Goal: Task Accomplishment & Management: Manage account settings

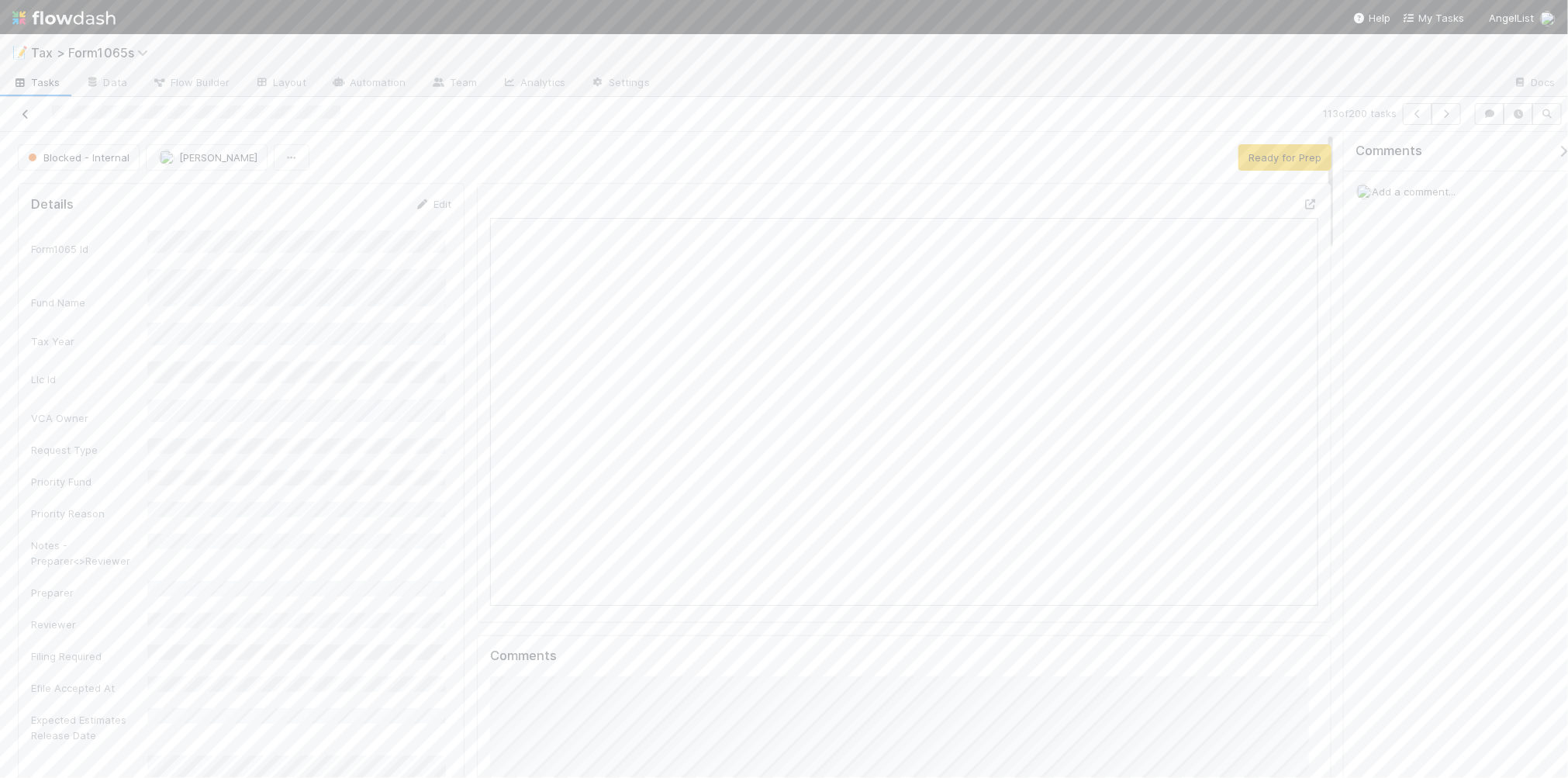
click at [27, 113] on icon at bounding box center [25, 114] width 16 height 10
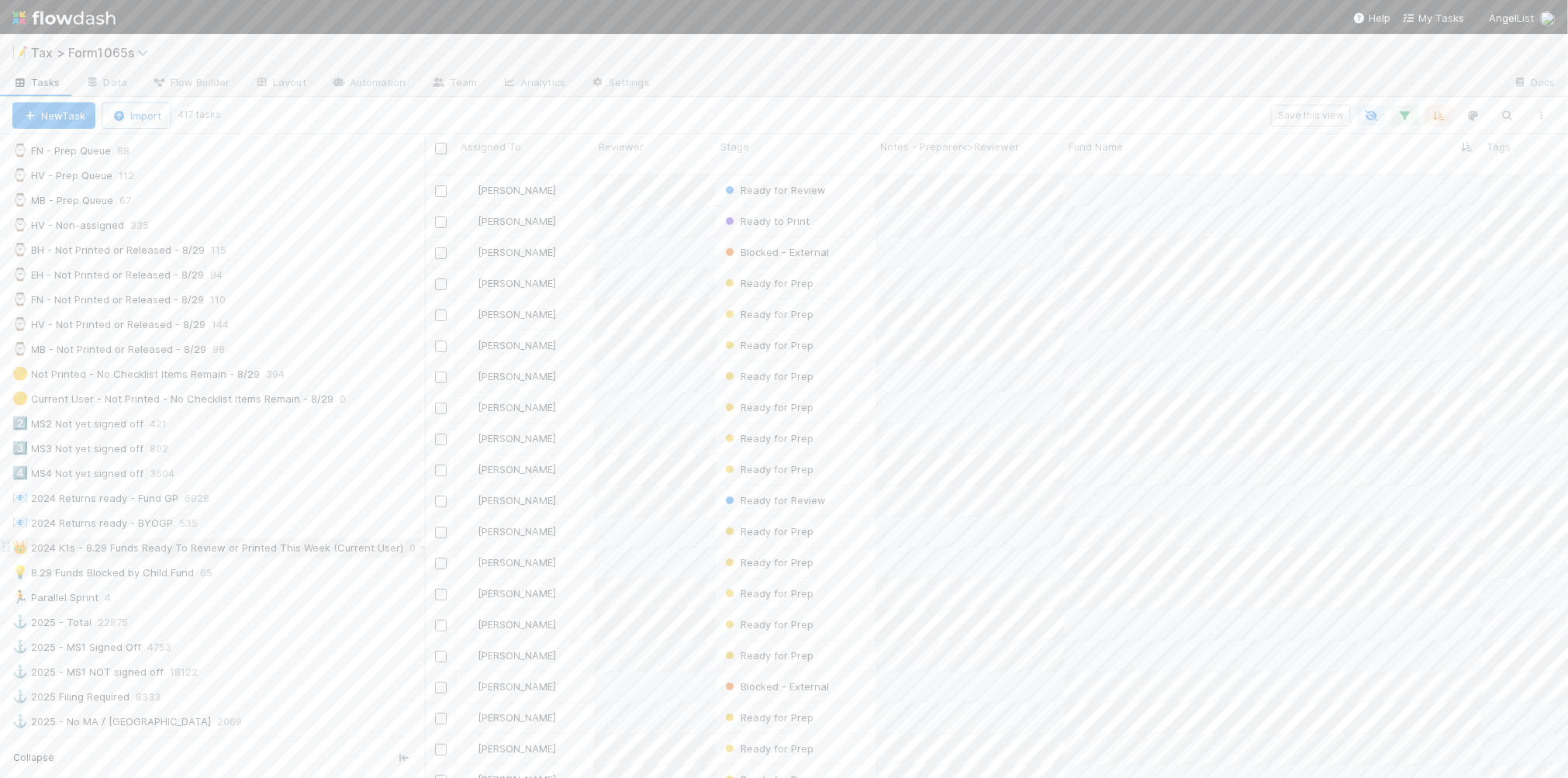
scroll to position [485, 0]
click at [258, 404] on div "2️⃣ MS2 Not yet signed off 421" at bounding box center [219, 393] width 412 height 19
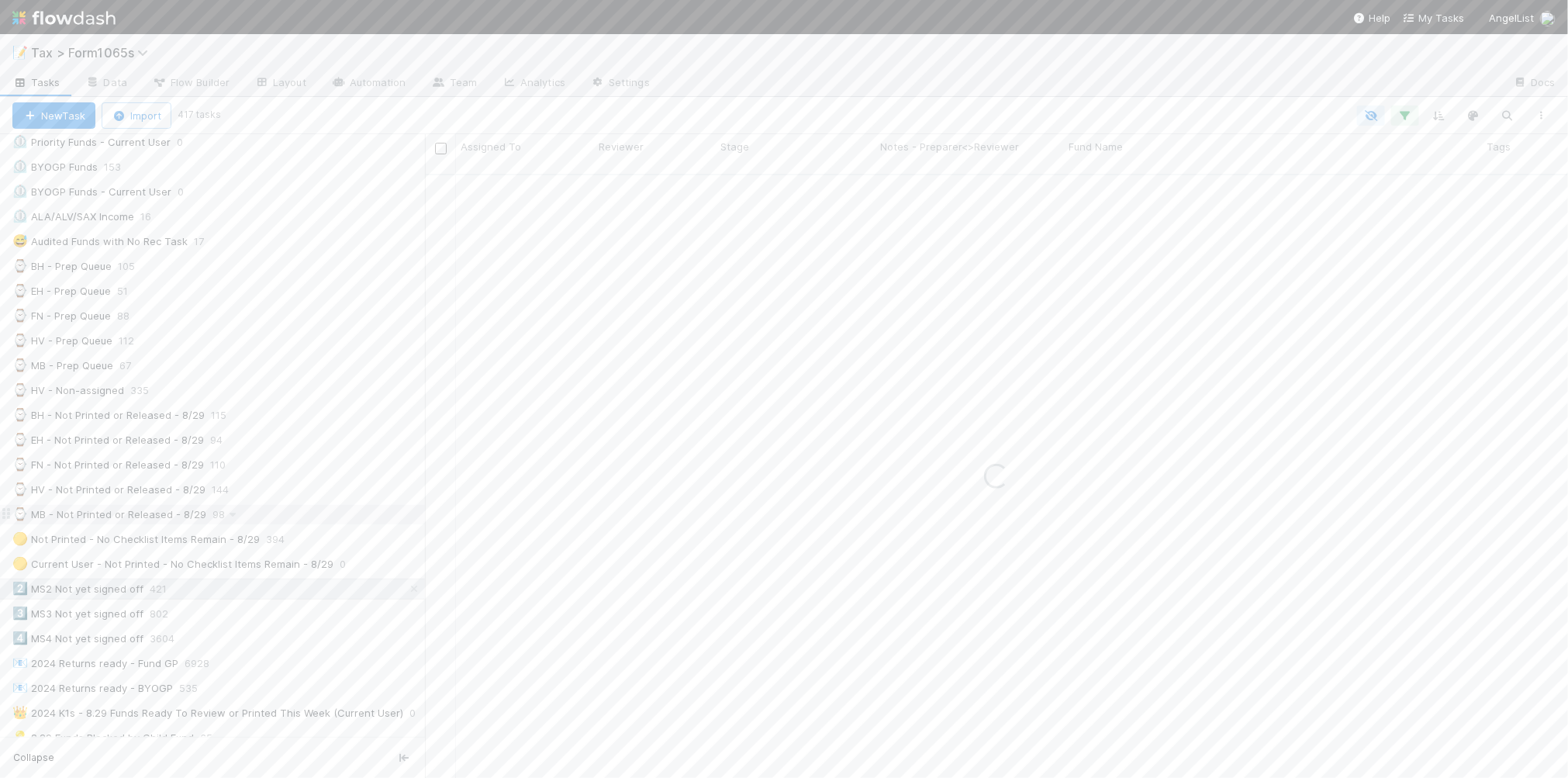
scroll to position [291, 0]
click at [277, 366] on div "⏳ K1s - Ready for Review 55" at bounding box center [219, 357] width 412 height 19
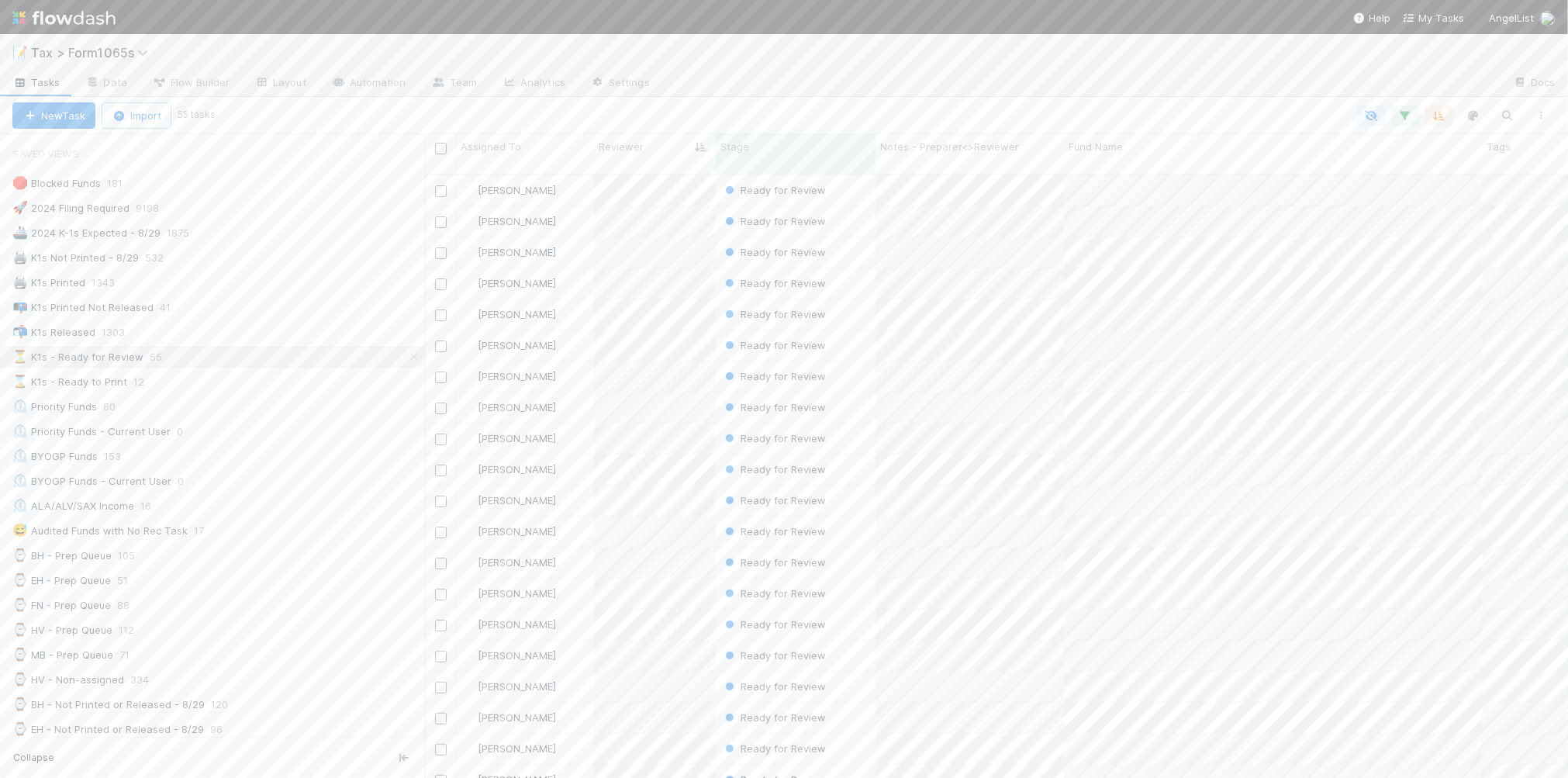
scroll to position [601, 1128]
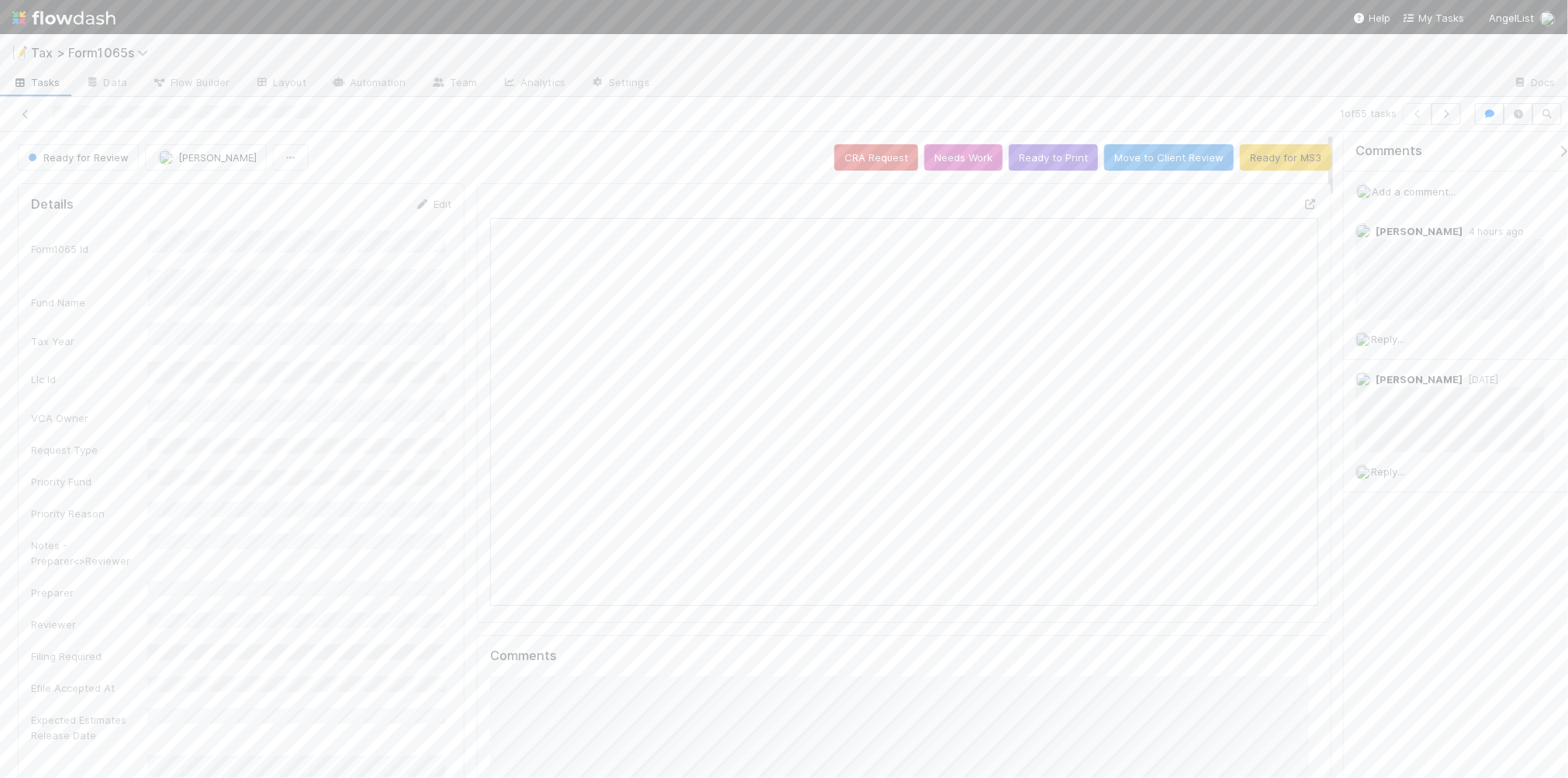
scroll to position [301, 803]
click at [1447, 121] on button "button" at bounding box center [1446, 113] width 29 height 21
drag, startPoint x: 1037, startPoint y: 159, endPoint x: 1087, endPoint y: 154, distance: 50.2
click at [1037, 159] on button "Ready to Print" at bounding box center [1053, 157] width 89 height 26
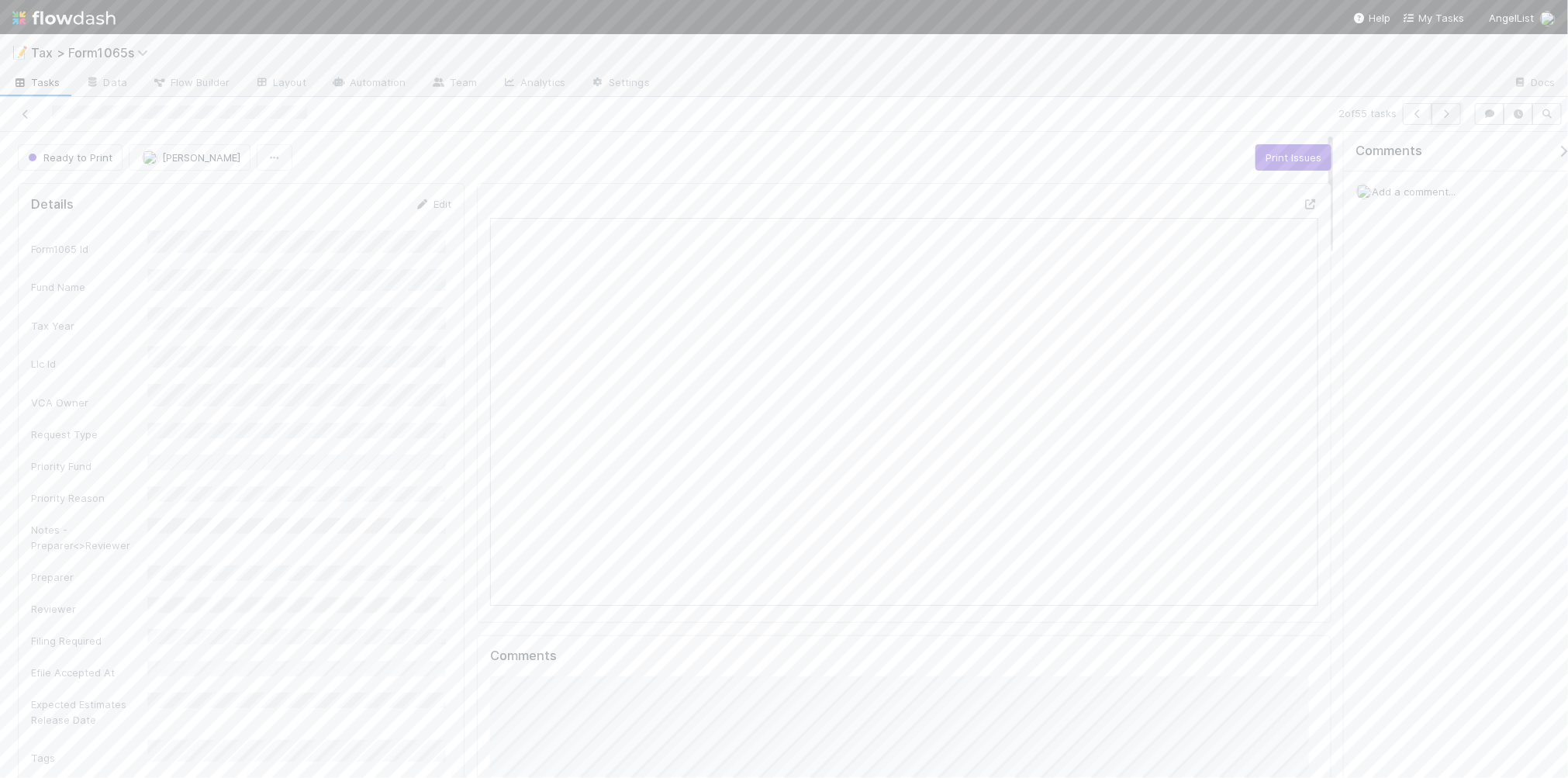
click at [1443, 117] on icon "button" at bounding box center [1446, 114] width 16 height 10
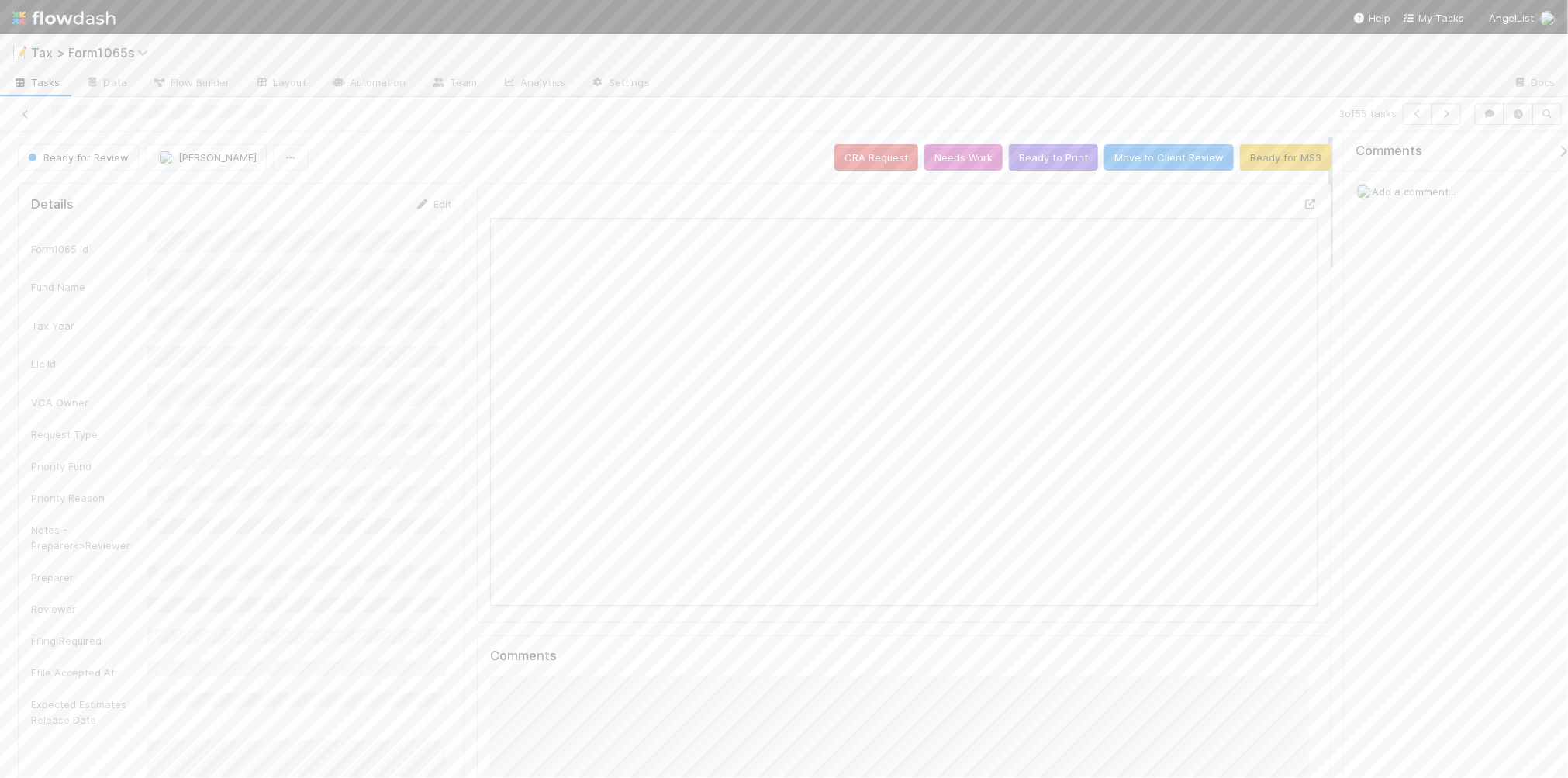
scroll to position [301, 803]
click at [1268, 161] on button "Ready for MS3" at bounding box center [1285, 157] width 91 height 26
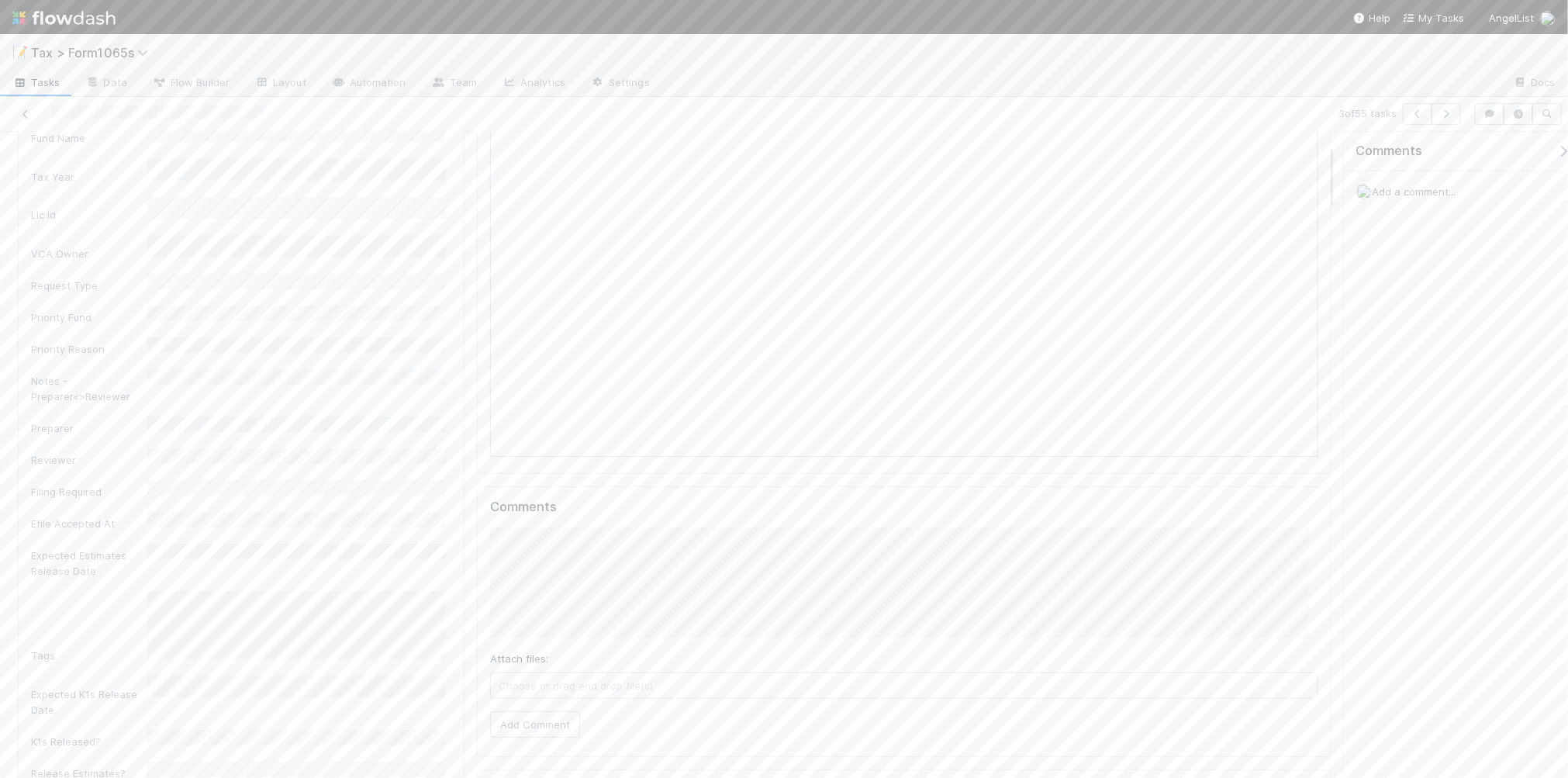
scroll to position [194, 0]
click at [545, 684] on button "Add Comment" at bounding box center [534, 679] width 90 height 26
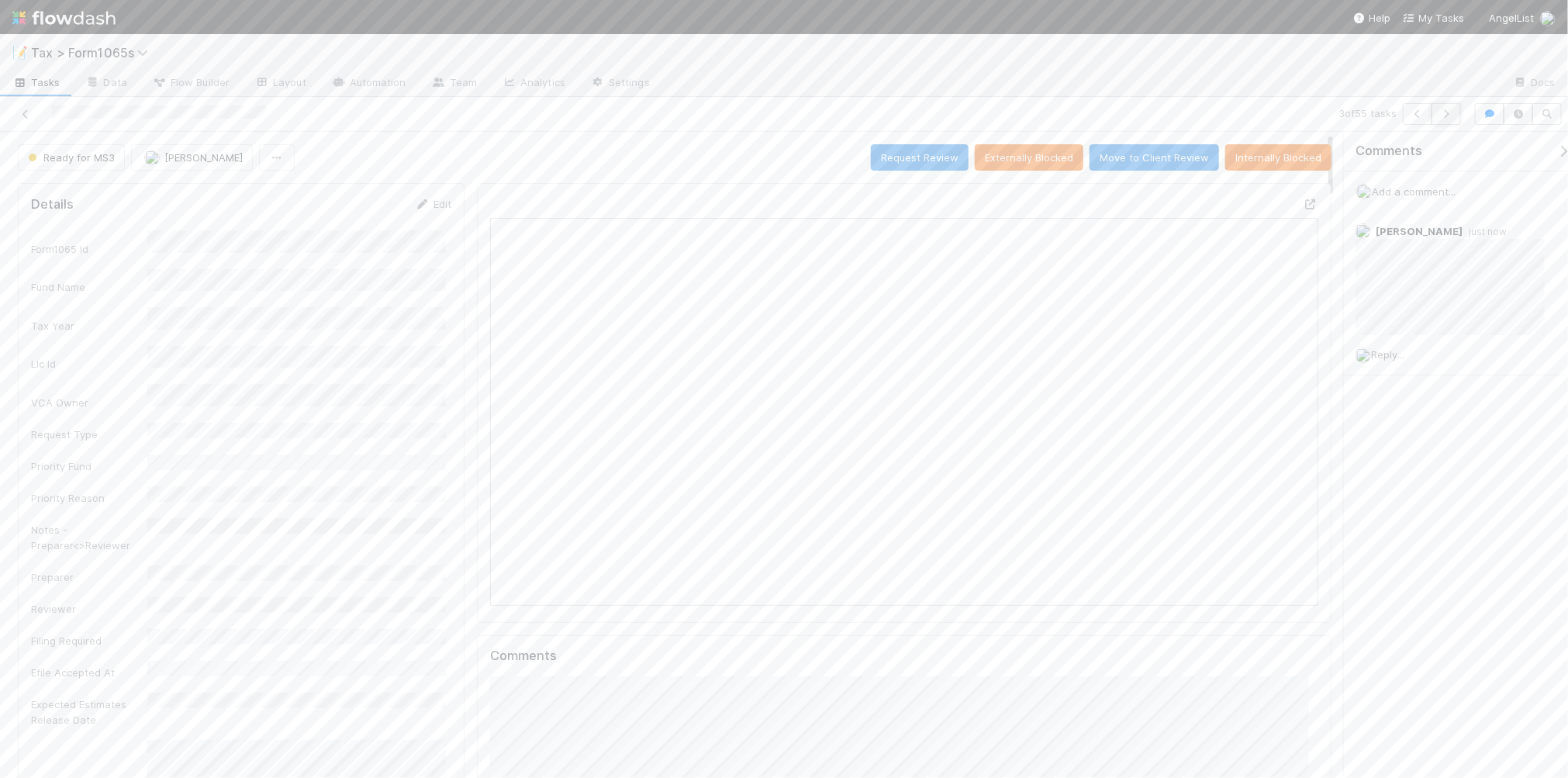
click at [1450, 113] on icon "button" at bounding box center [1446, 114] width 16 height 10
click at [1444, 115] on icon "button" at bounding box center [1446, 114] width 16 height 10
click at [1022, 160] on button "Ready to Print" at bounding box center [1053, 157] width 89 height 26
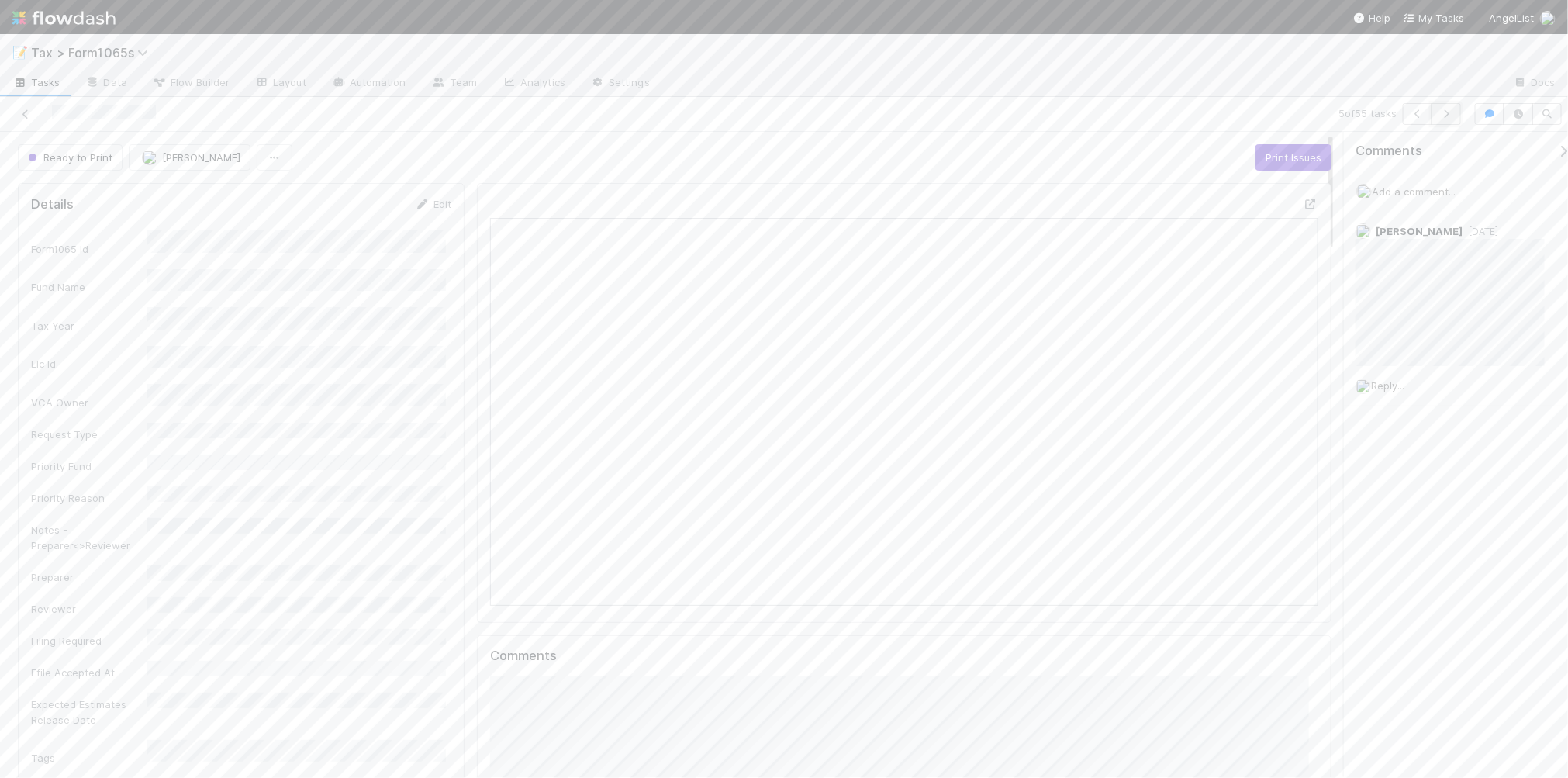
click at [1448, 115] on icon "button" at bounding box center [1446, 114] width 16 height 10
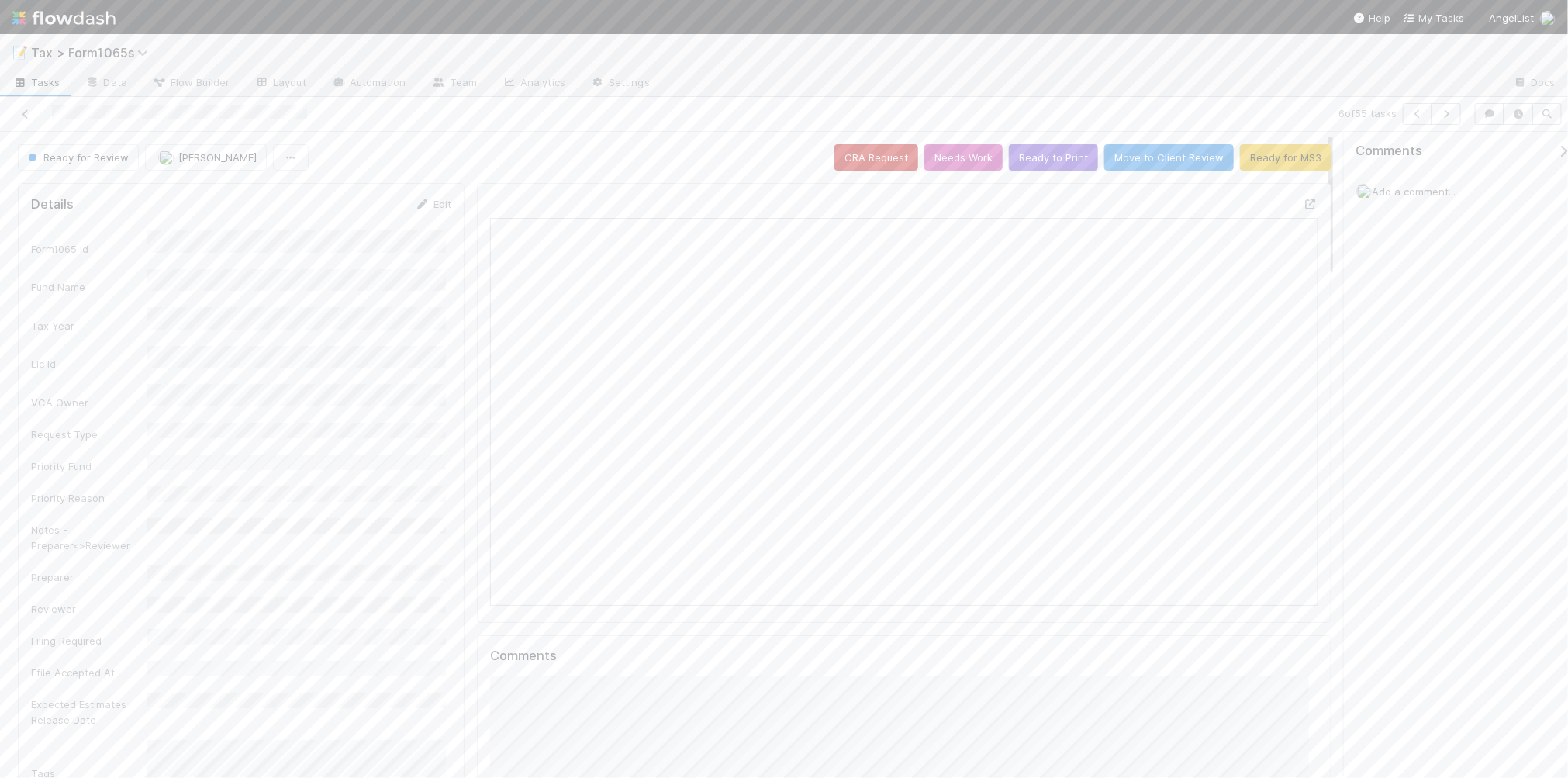
scroll to position [301, 803]
click at [1047, 163] on button "Ready to Print" at bounding box center [1053, 157] width 89 height 26
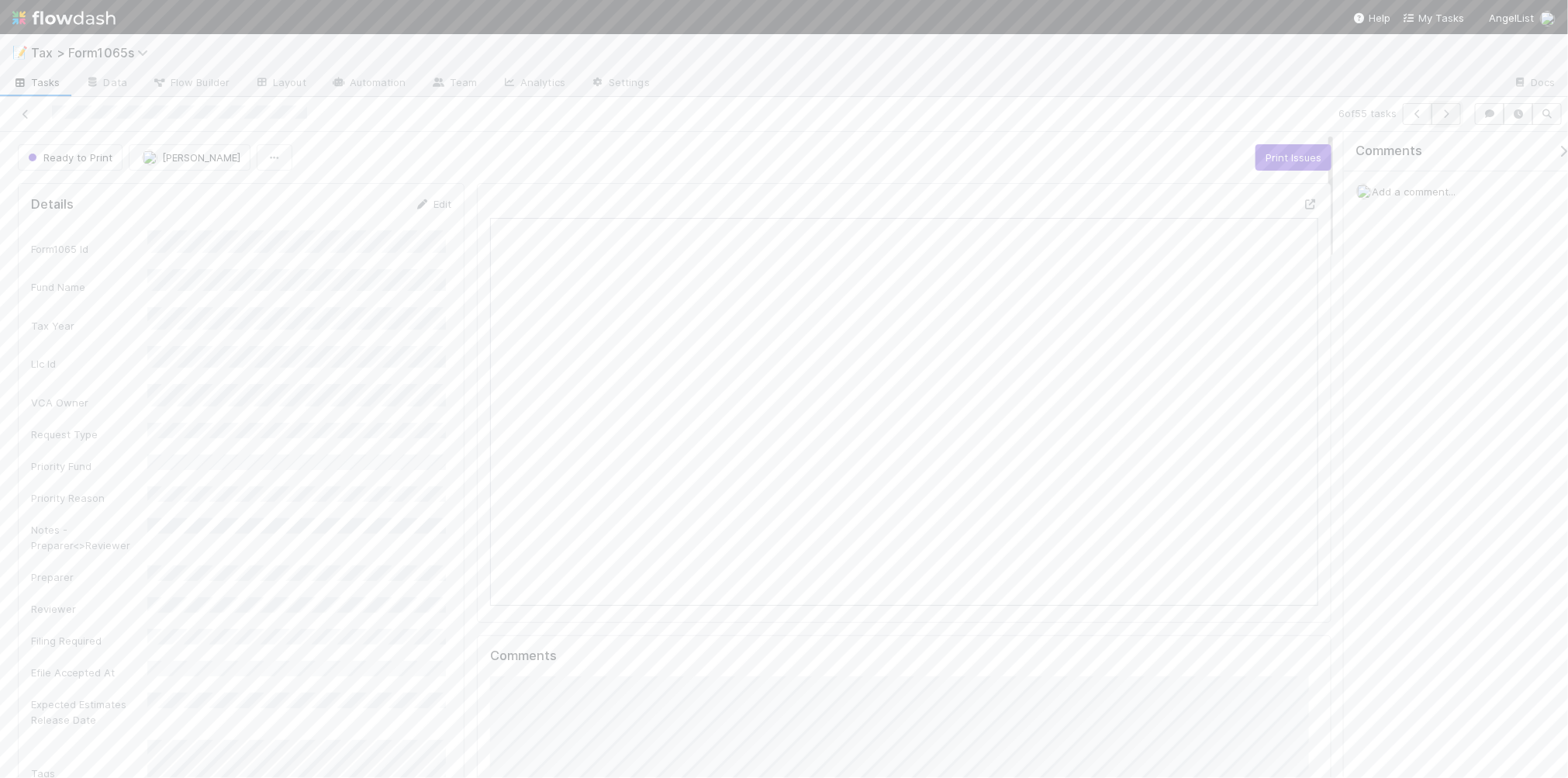
click at [1448, 114] on icon "button" at bounding box center [1446, 114] width 16 height 10
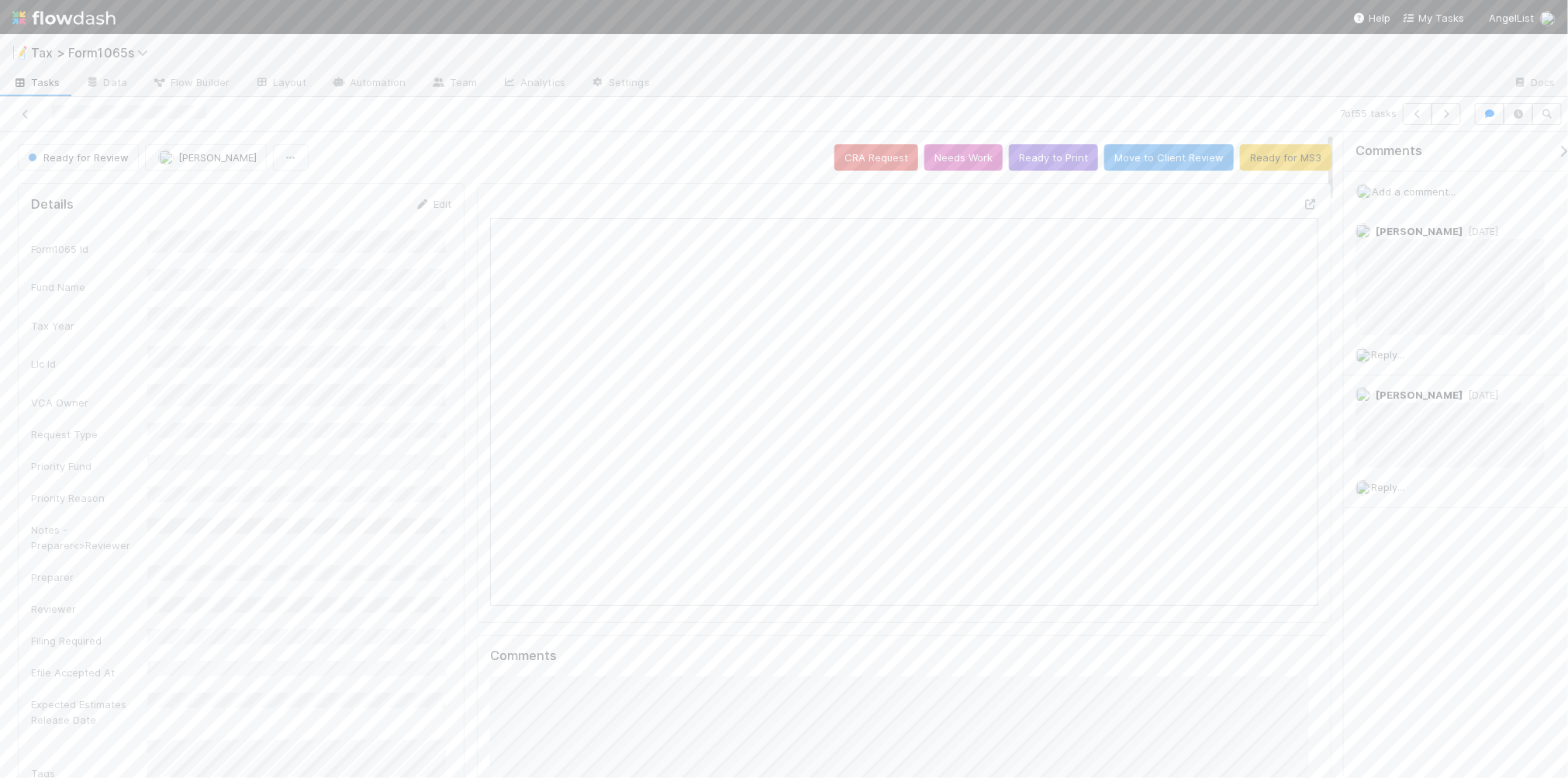
scroll to position [301, 803]
click at [1064, 163] on button "Ready to Print" at bounding box center [1053, 157] width 89 height 26
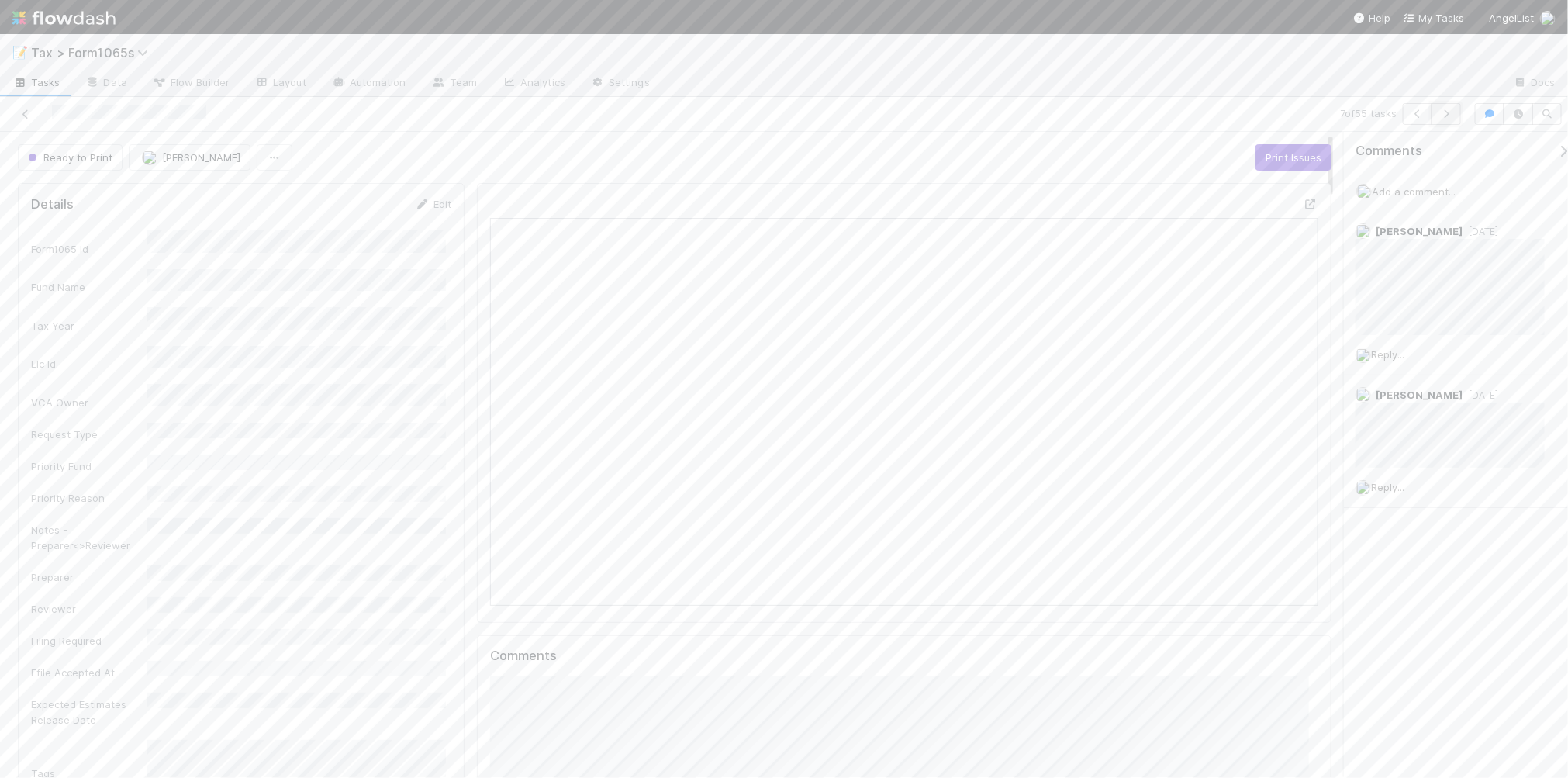
click at [1448, 113] on icon "button" at bounding box center [1446, 114] width 16 height 10
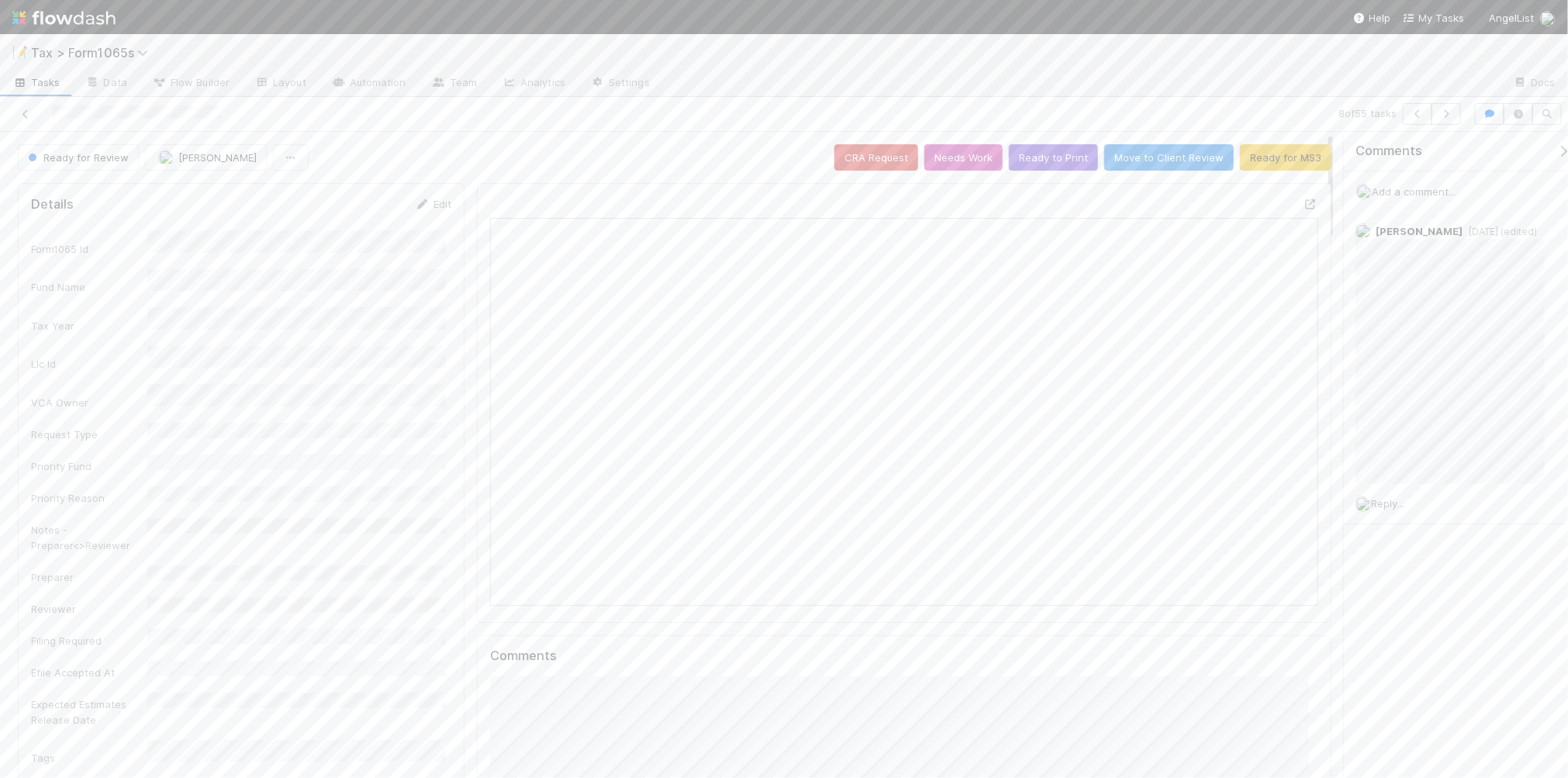
scroll to position [301, 803]
click at [1447, 121] on button "button" at bounding box center [1446, 113] width 29 height 21
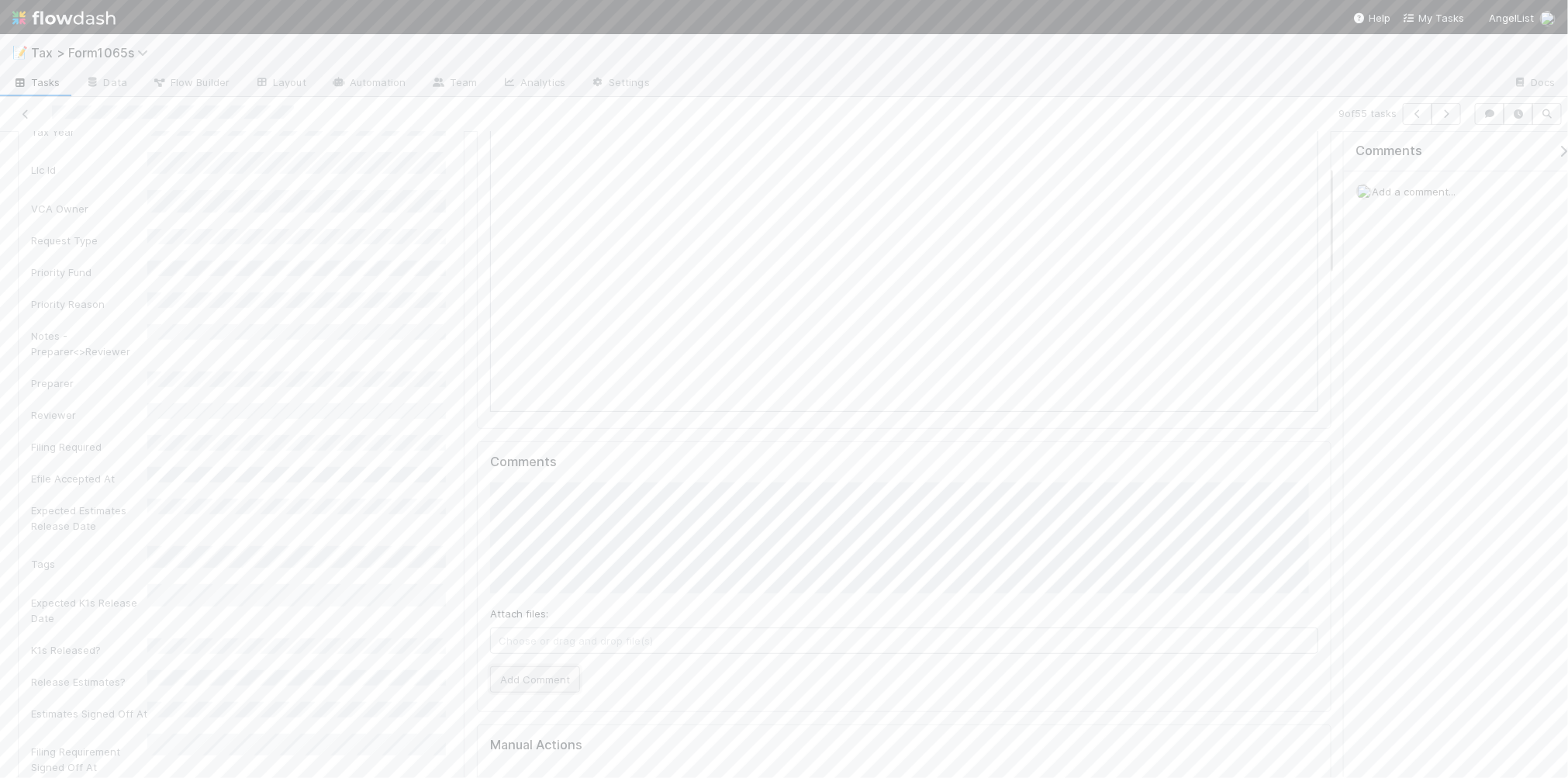
click at [549, 677] on button "Add Comment" at bounding box center [534, 679] width 90 height 26
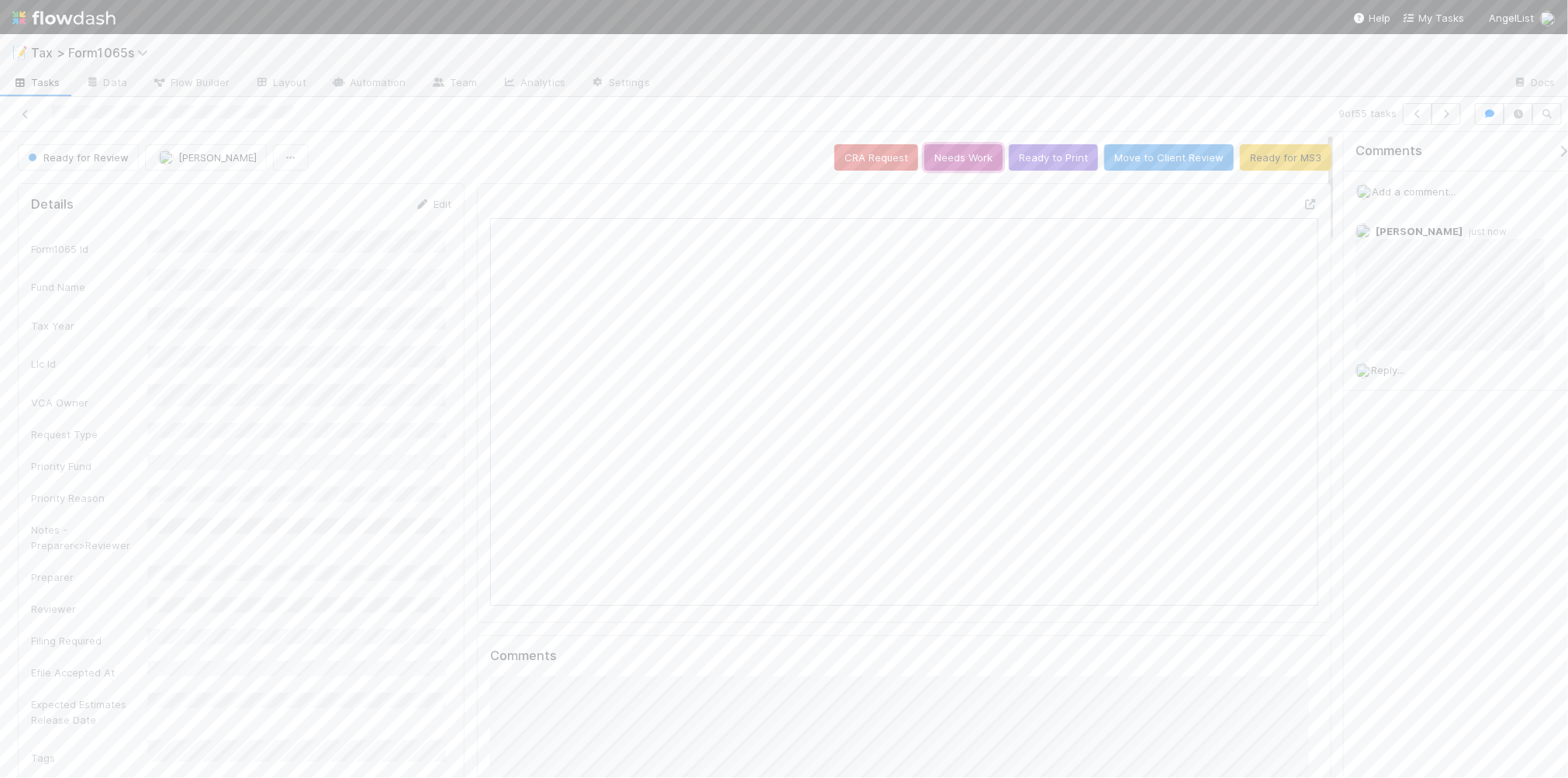
click at [939, 159] on button "Needs Work" at bounding box center [963, 157] width 78 height 26
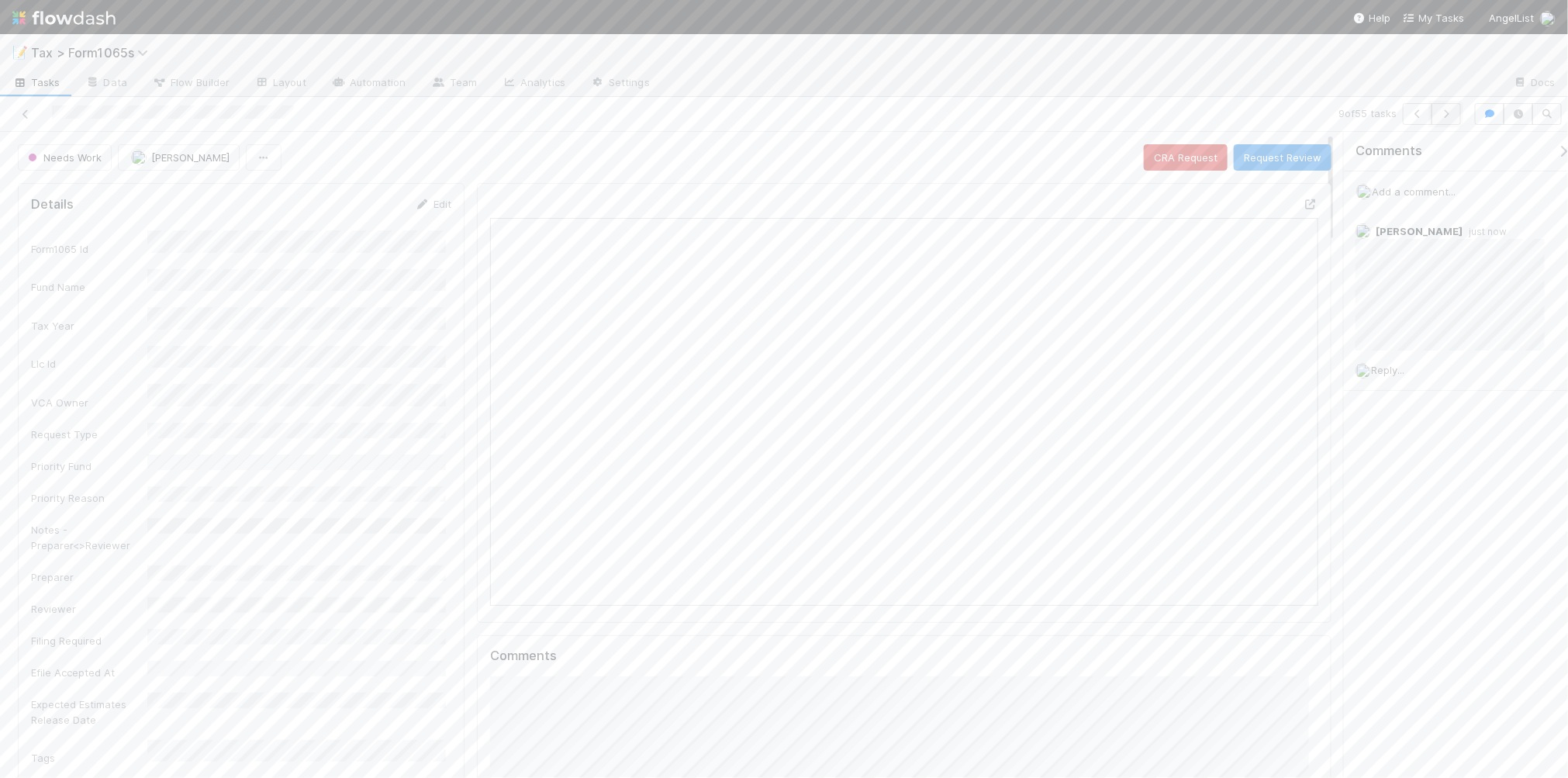
click at [1448, 115] on icon "button" at bounding box center [1446, 114] width 16 height 10
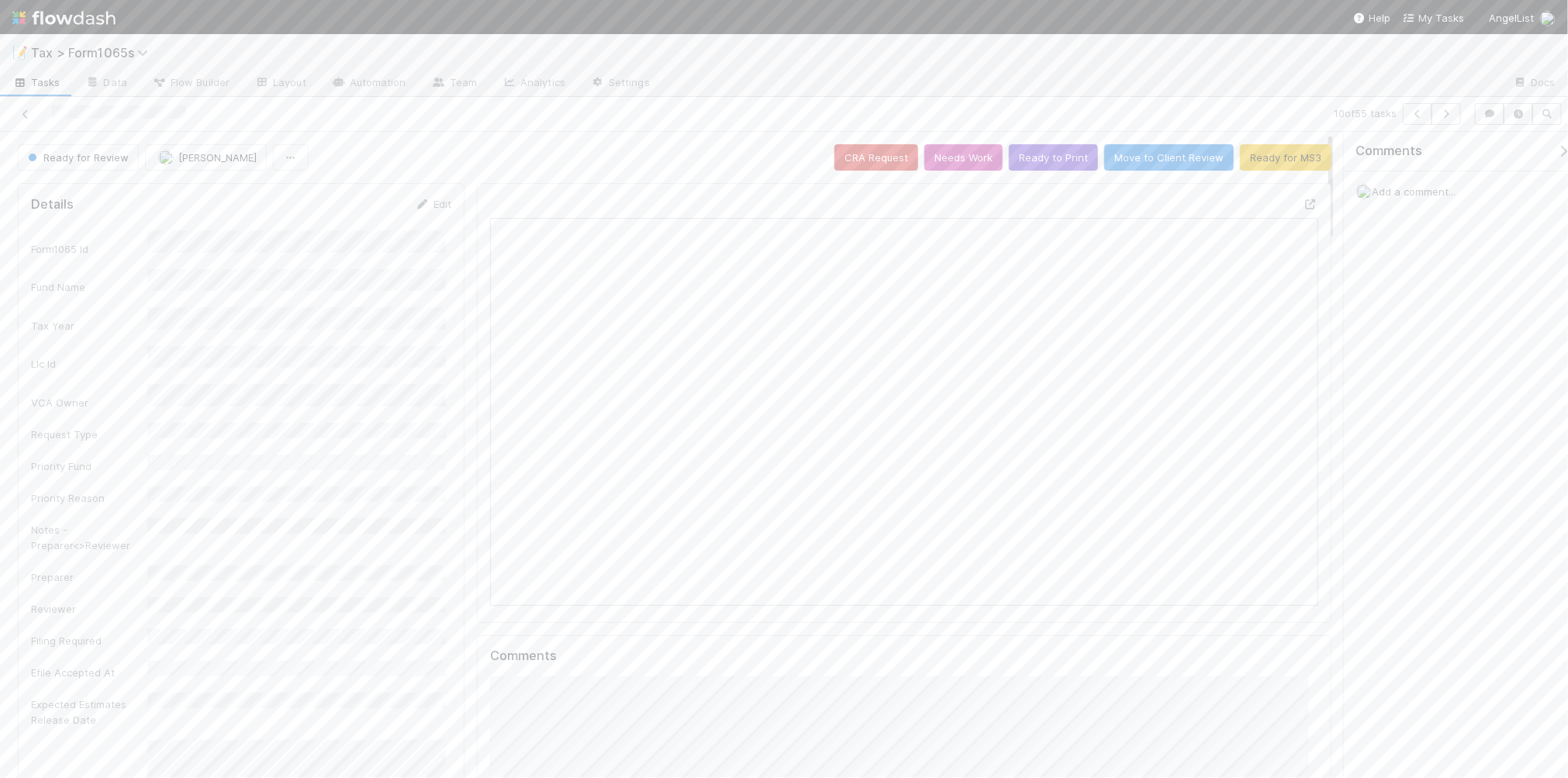
scroll to position [14, 16]
click at [1042, 163] on button "Ready to Print" at bounding box center [1053, 157] width 89 height 26
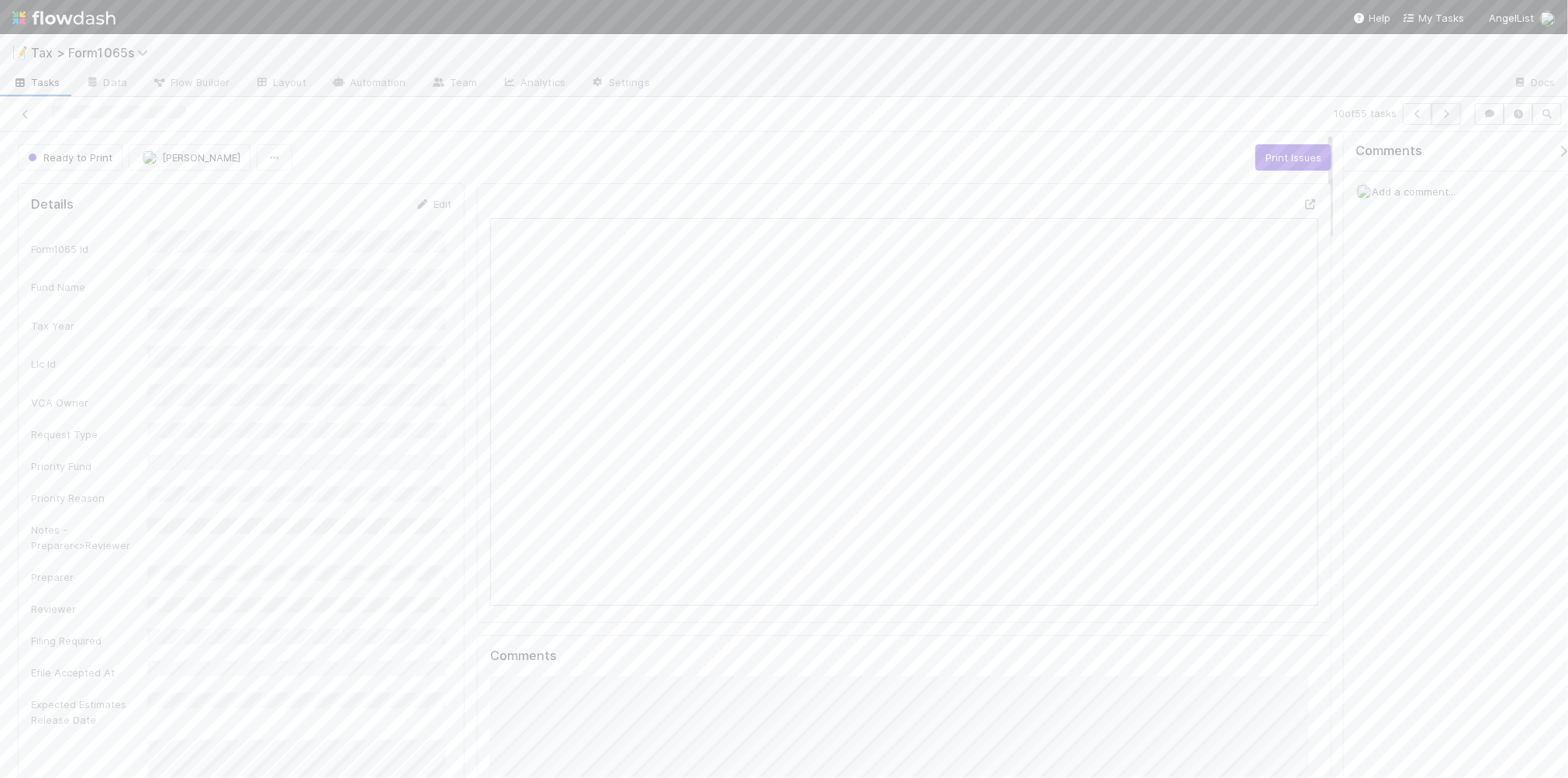
click at [1448, 113] on icon "button" at bounding box center [1446, 114] width 16 height 10
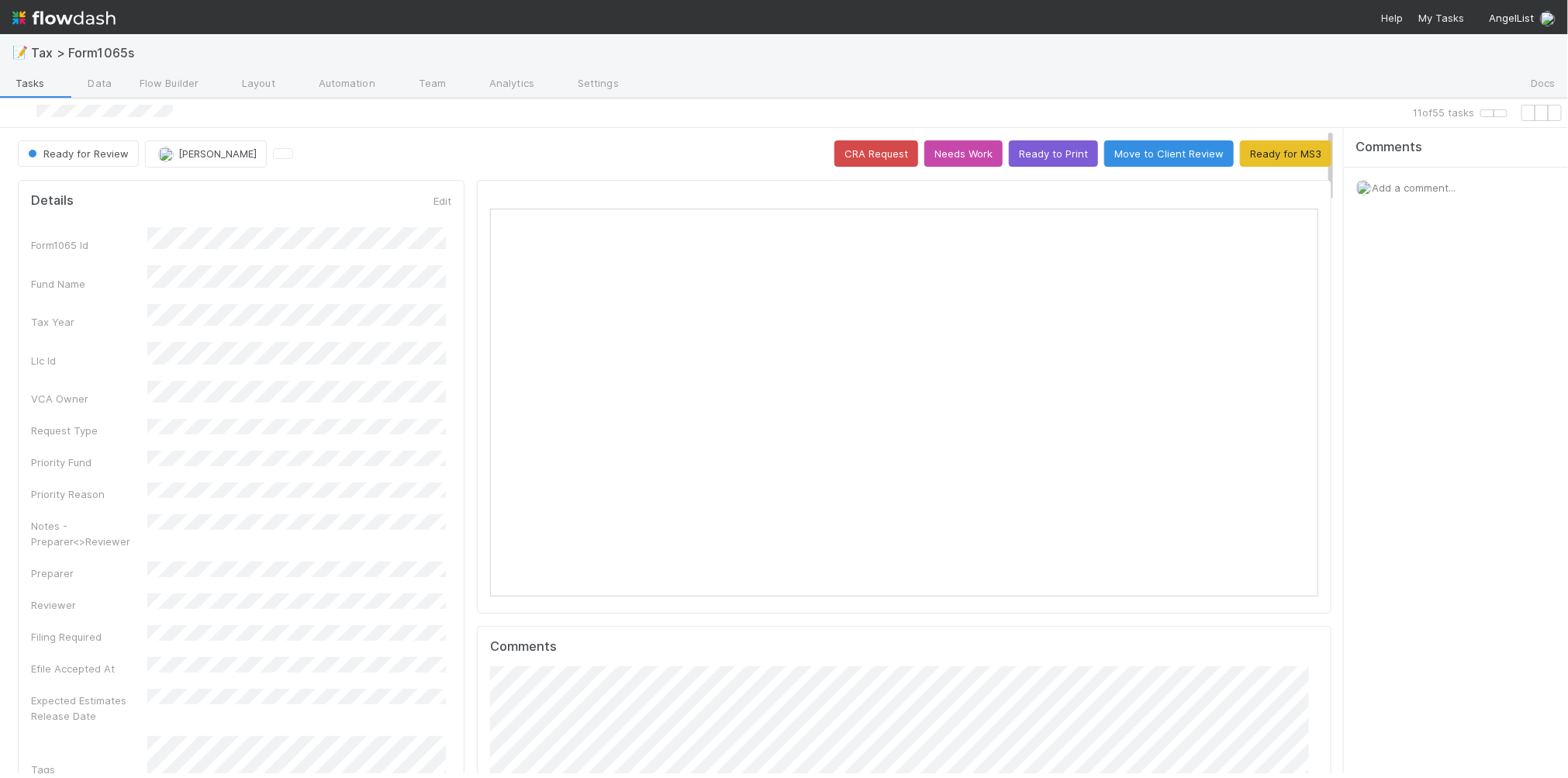
scroll to position [301, 803]
click at [1017, 161] on button "Ready to Print" at bounding box center [1053, 153] width 89 height 26
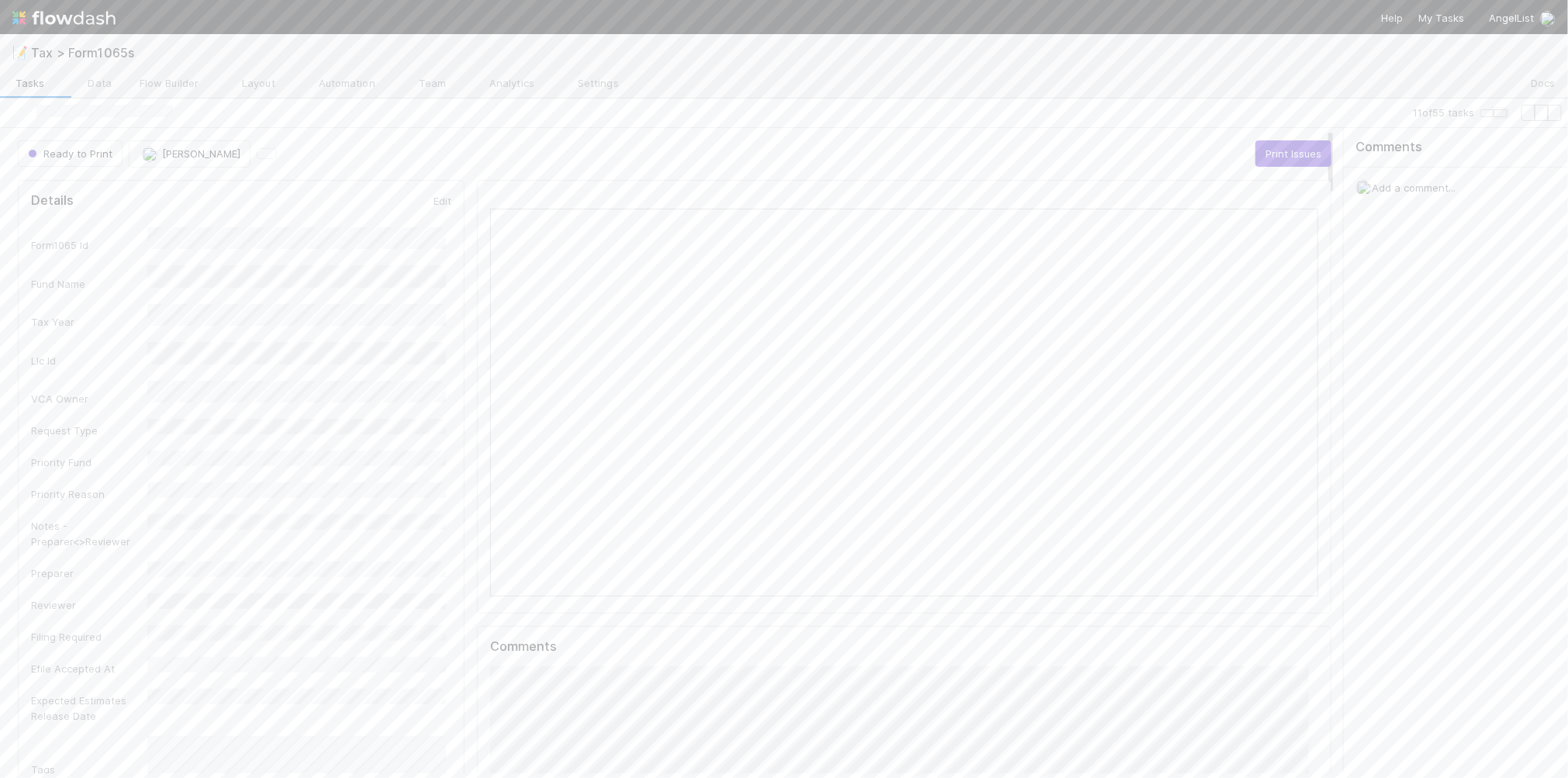
click at [1501, 113] on icon "button" at bounding box center [1501, 113] width 0 height 0
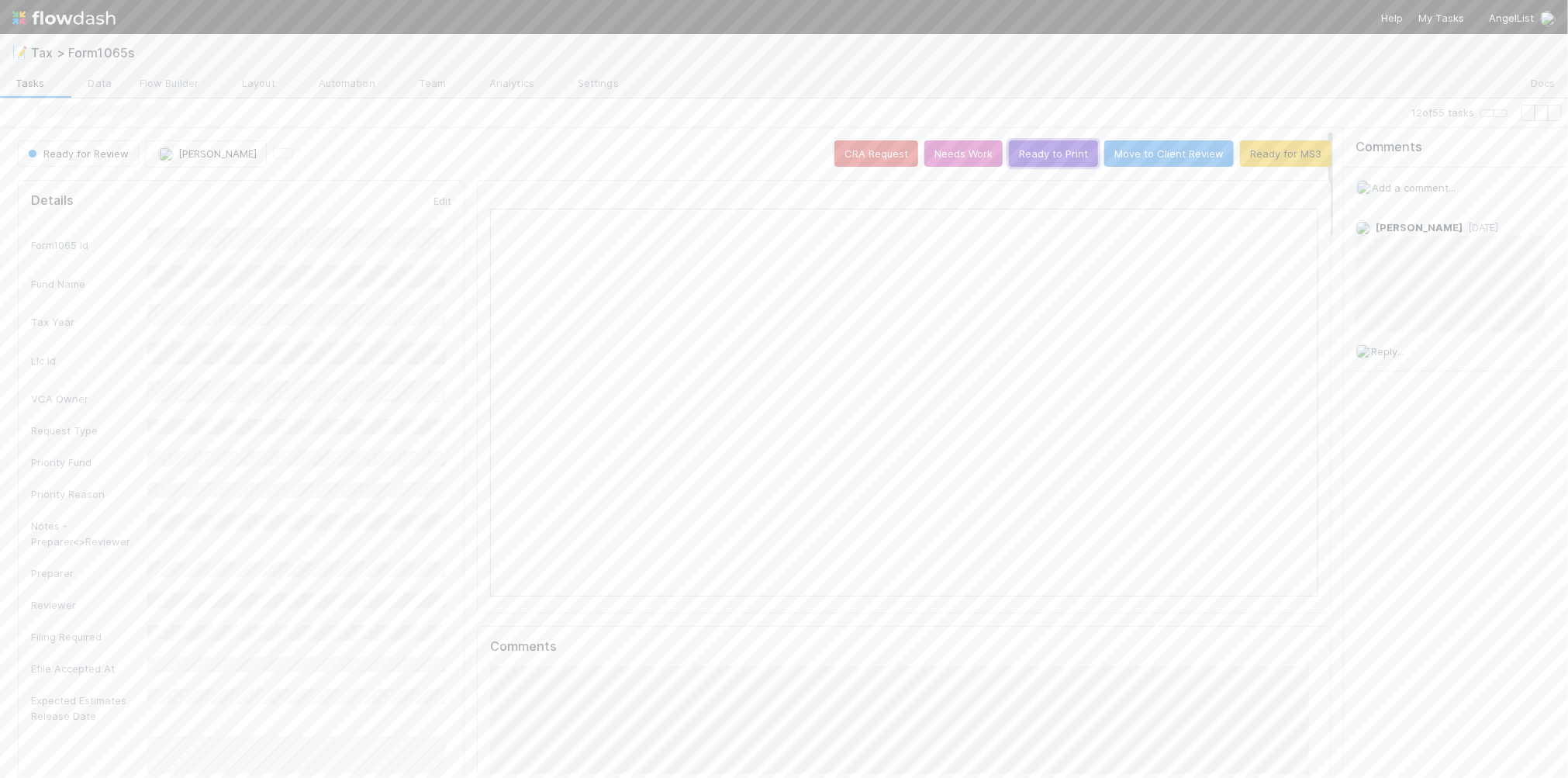
click at [1026, 167] on button "Ready to Print" at bounding box center [1053, 153] width 89 height 26
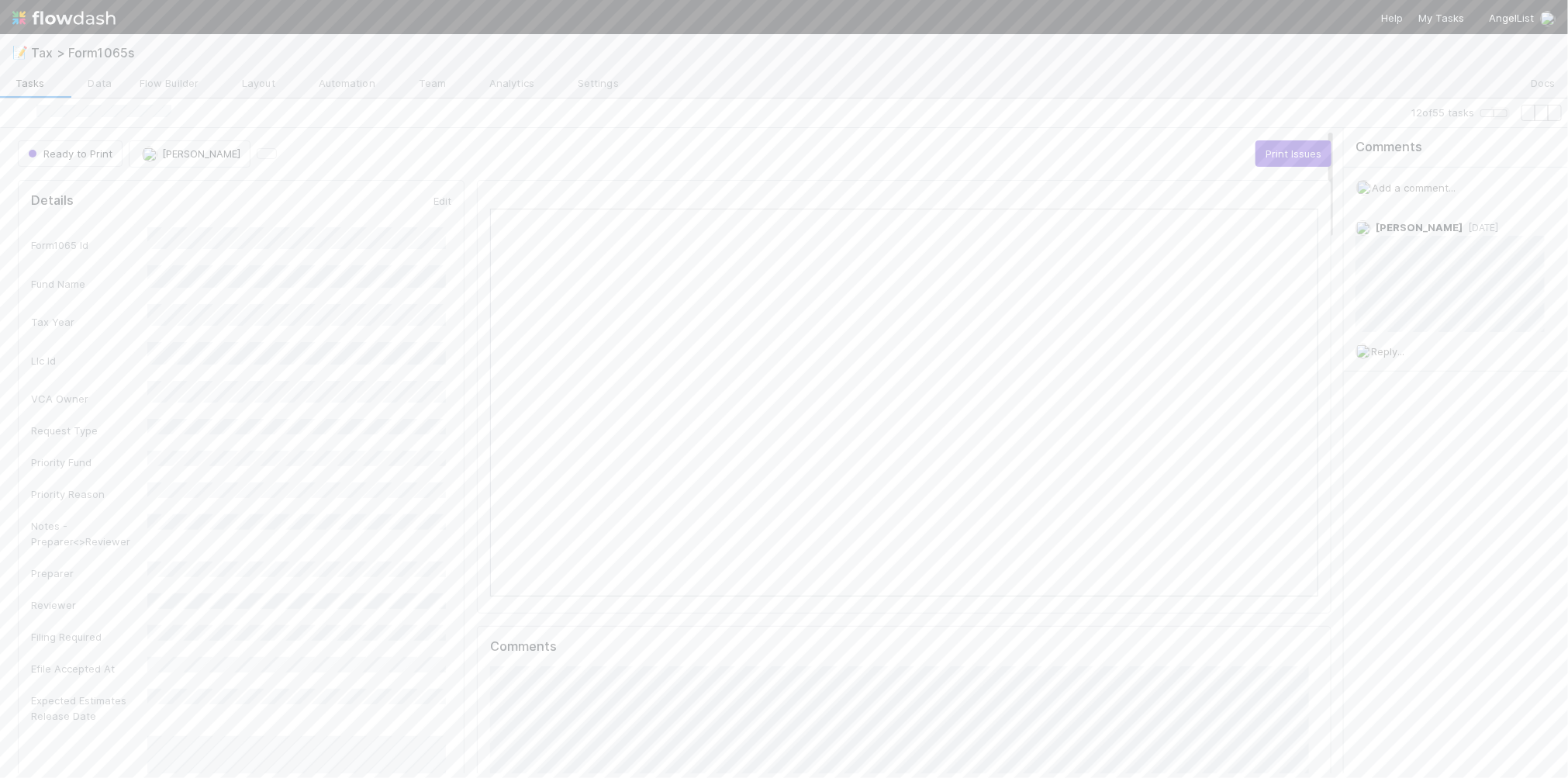
click at [1501, 113] on icon "button" at bounding box center [1501, 113] width 0 height 0
click at [547, 677] on button "Add Comment" at bounding box center [534, 669] width 90 height 26
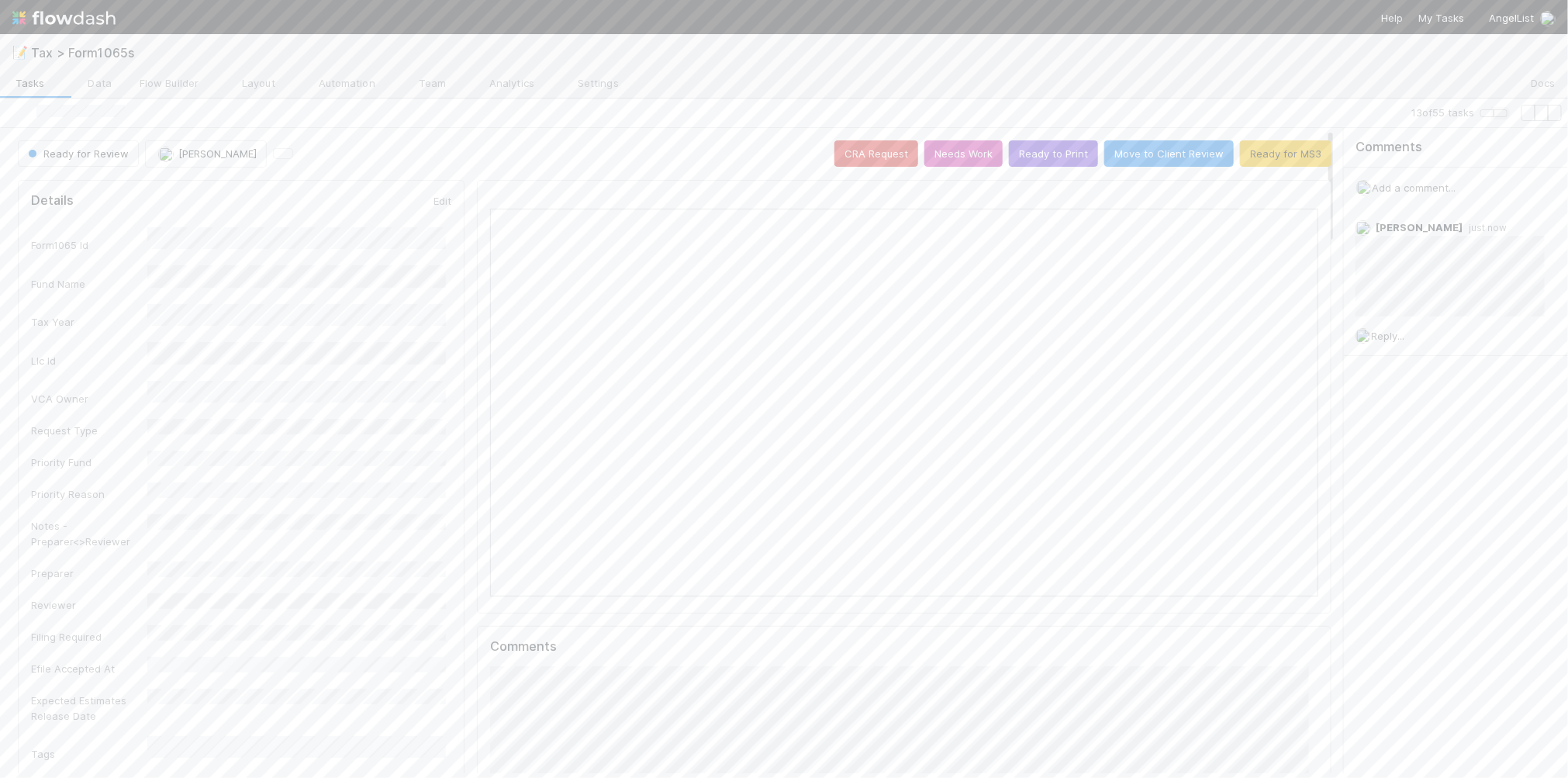
click at [1501, 113] on icon "button" at bounding box center [1501, 113] width 0 height 0
click at [1052, 163] on button "Ready to Print" at bounding box center [1053, 153] width 89 height 26
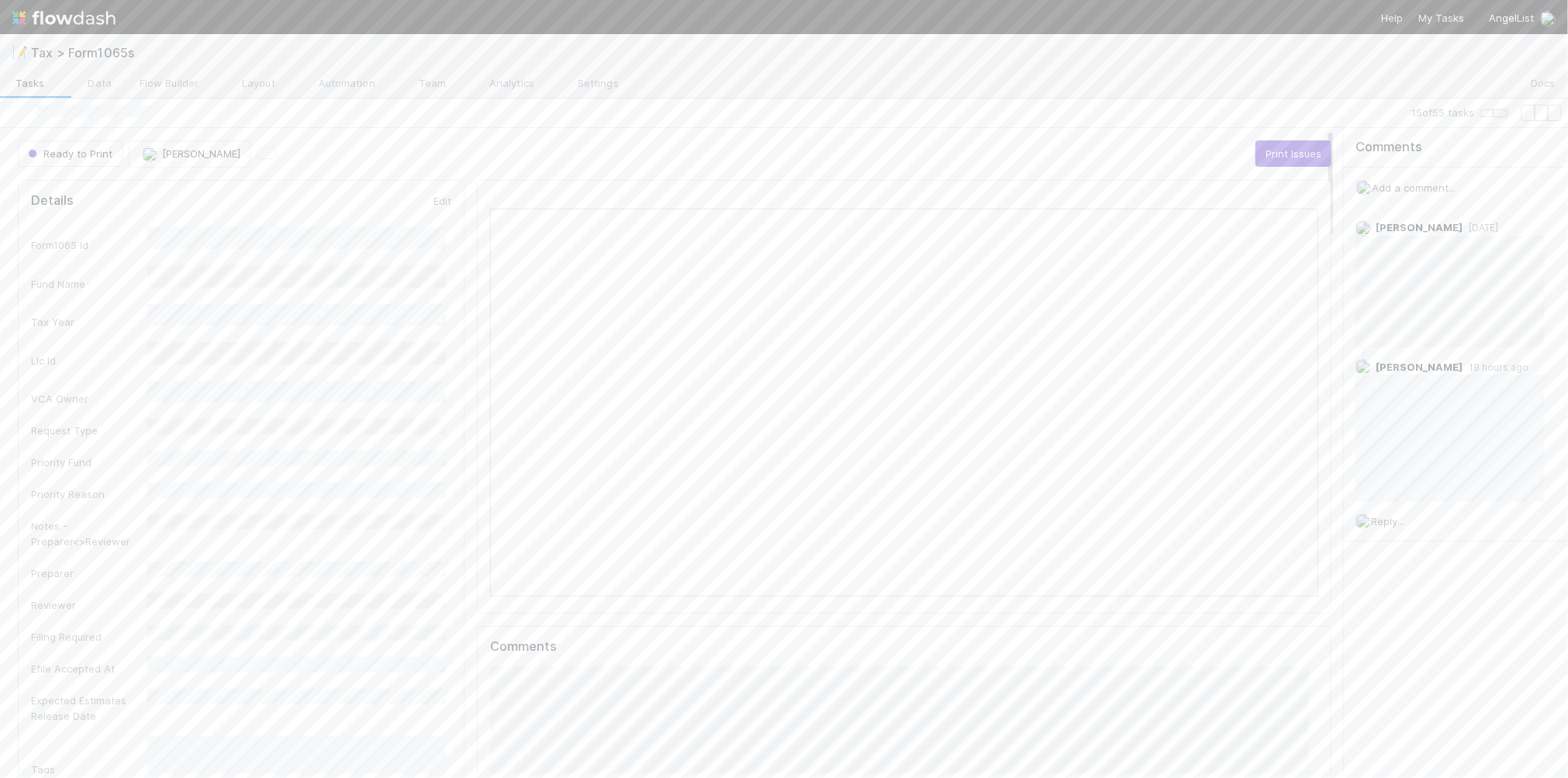
click at [1501, 113] on icon "button" at bounding box center [1501, 113] width 0 height 0
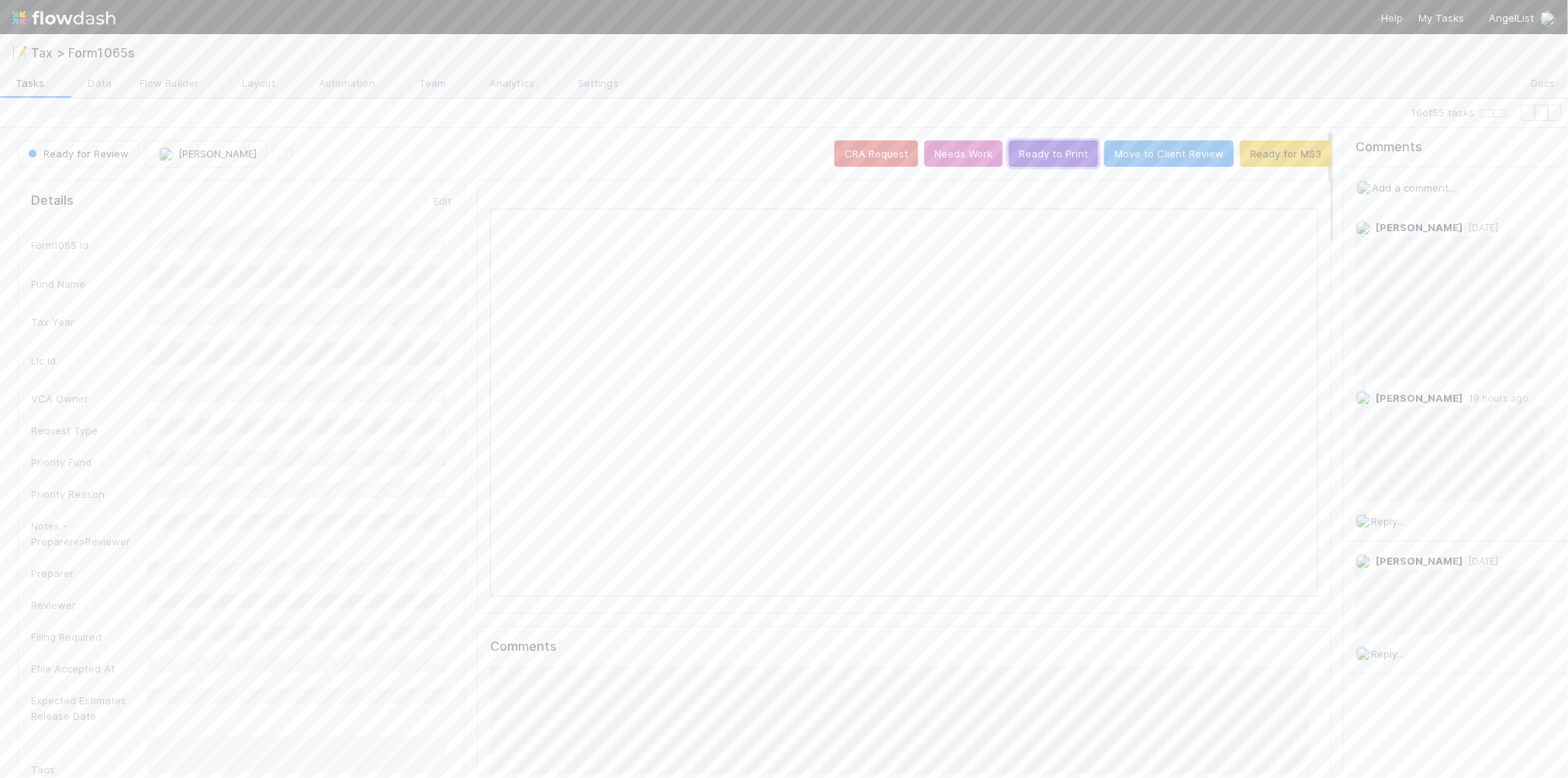
click at [1031, 167] on button "Ready to Print" at bounding box center [1053, 153] width 89 height 26
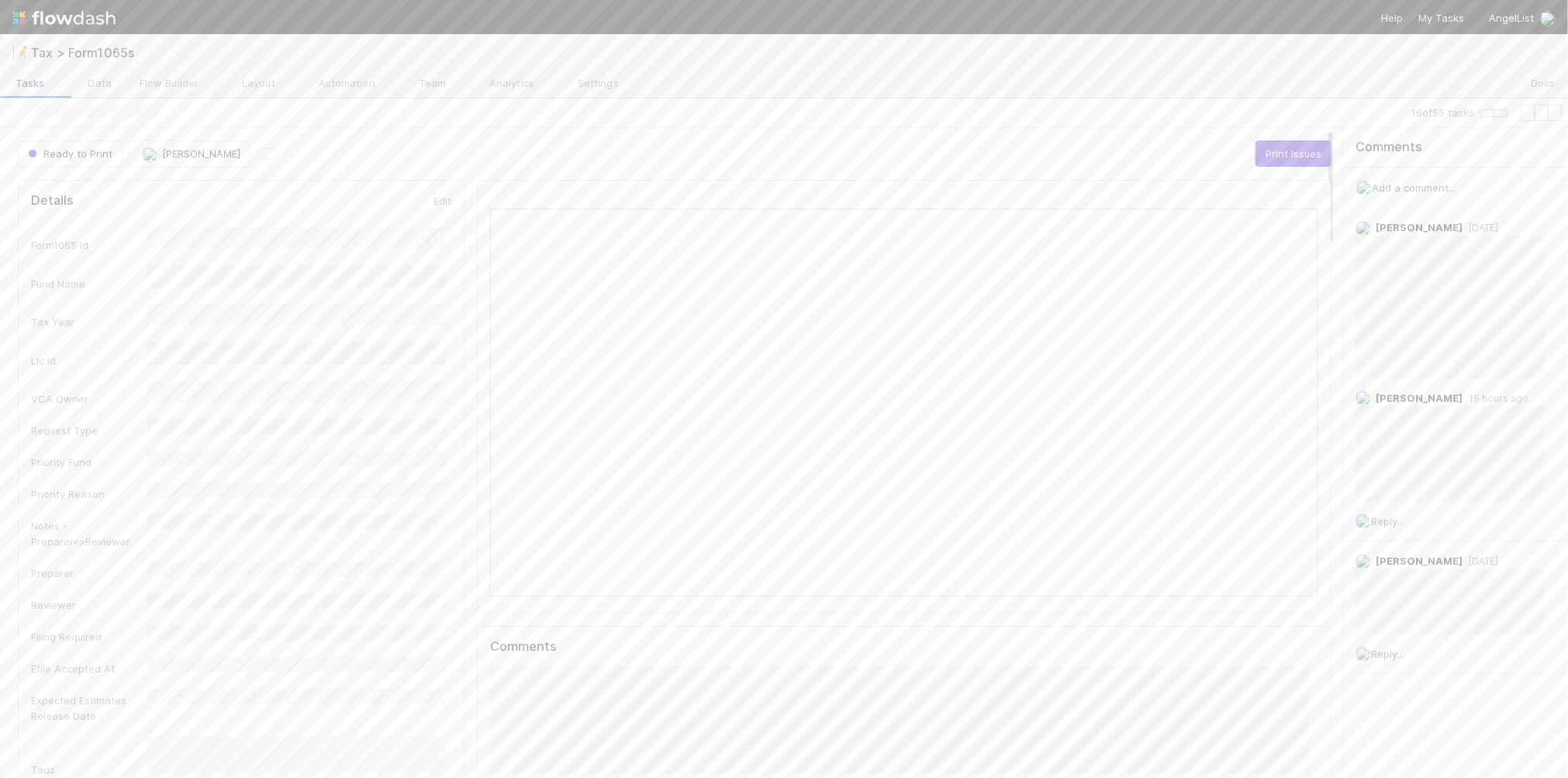
click at [1501, 113] on icon "button" at bounding box center [1501, 113] width 0 height 0
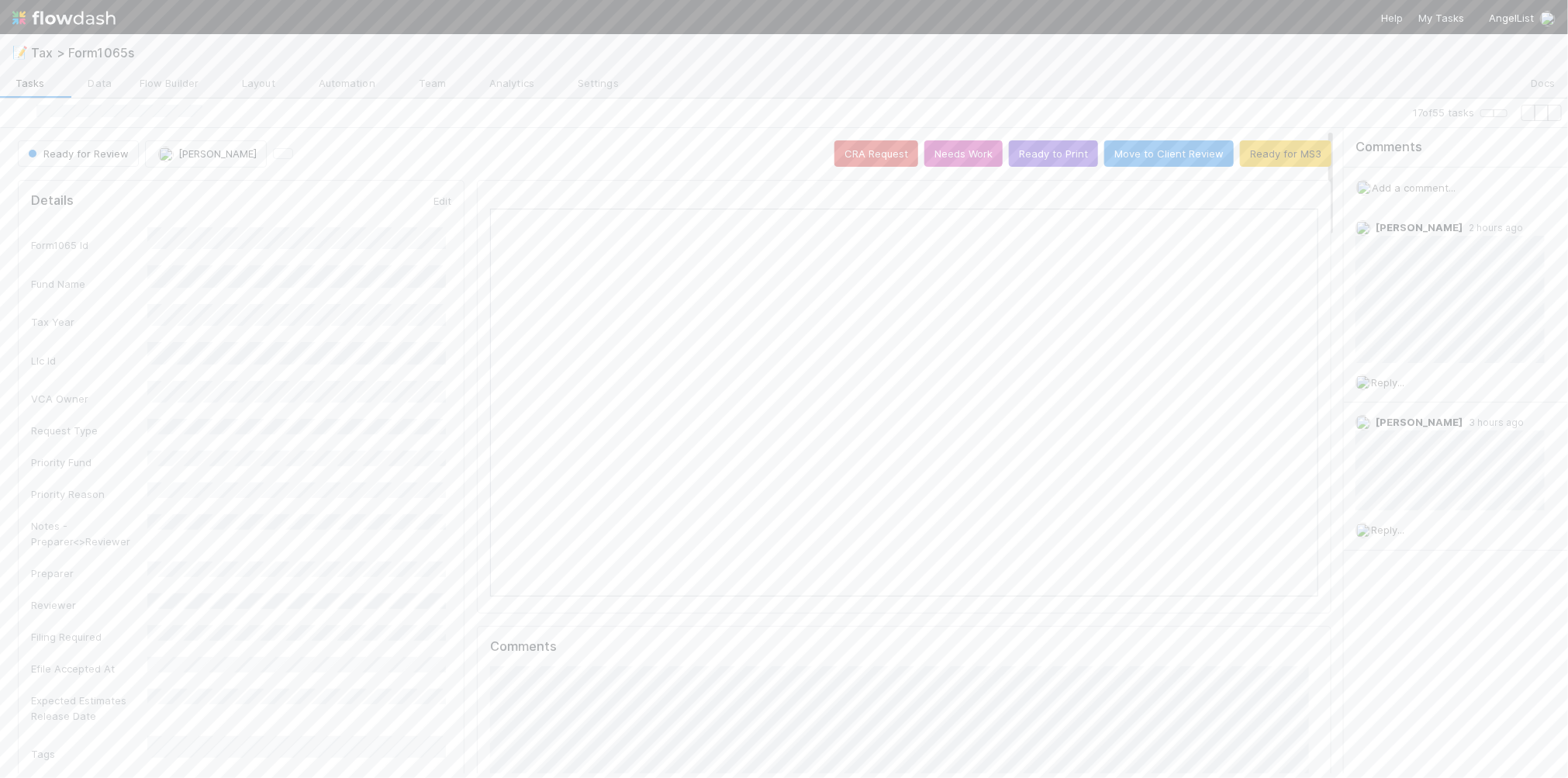
scroll to position [301, 803]
click at [1044, 167] on button "Ready to Print" at bounding box center [1053, 153] width 89 height 26
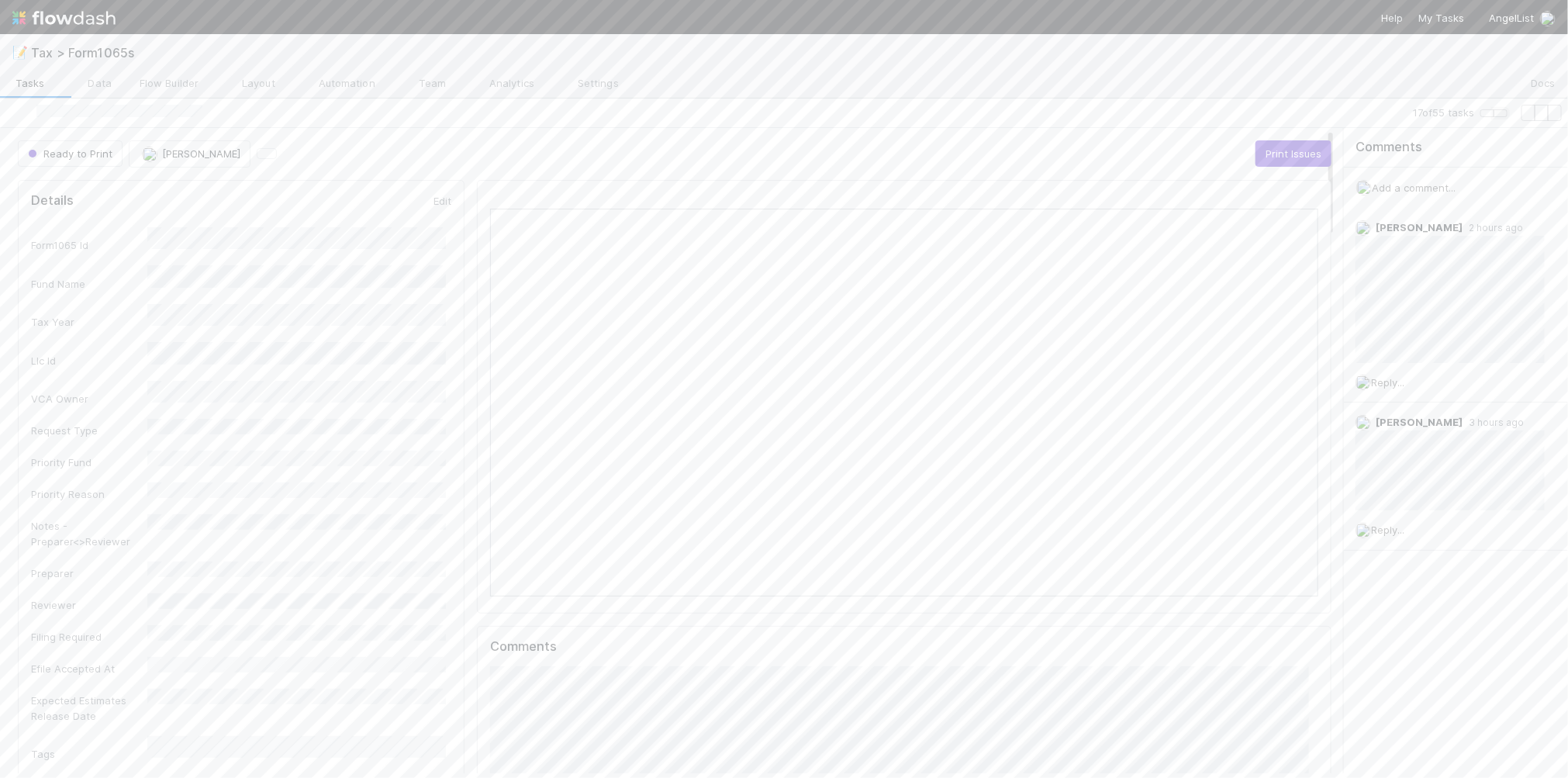
click at [1501, 113] on icon "button" at bounding box center [1501, 113] width 0 height 0
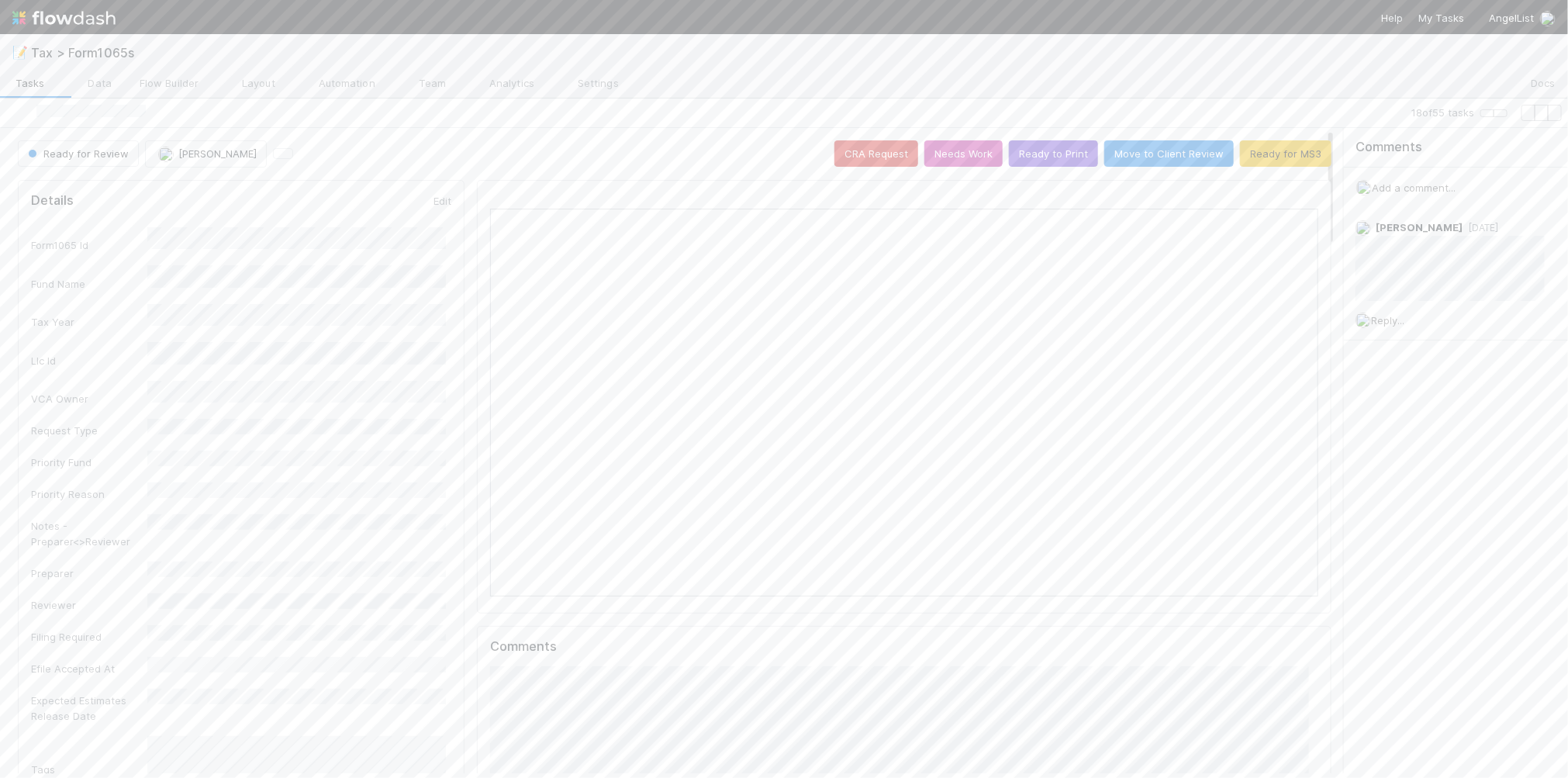
scroll to position [301, 803]
click at [1501, 113] on icon "button" at bounding box center [1501, 113] width 0 height 0
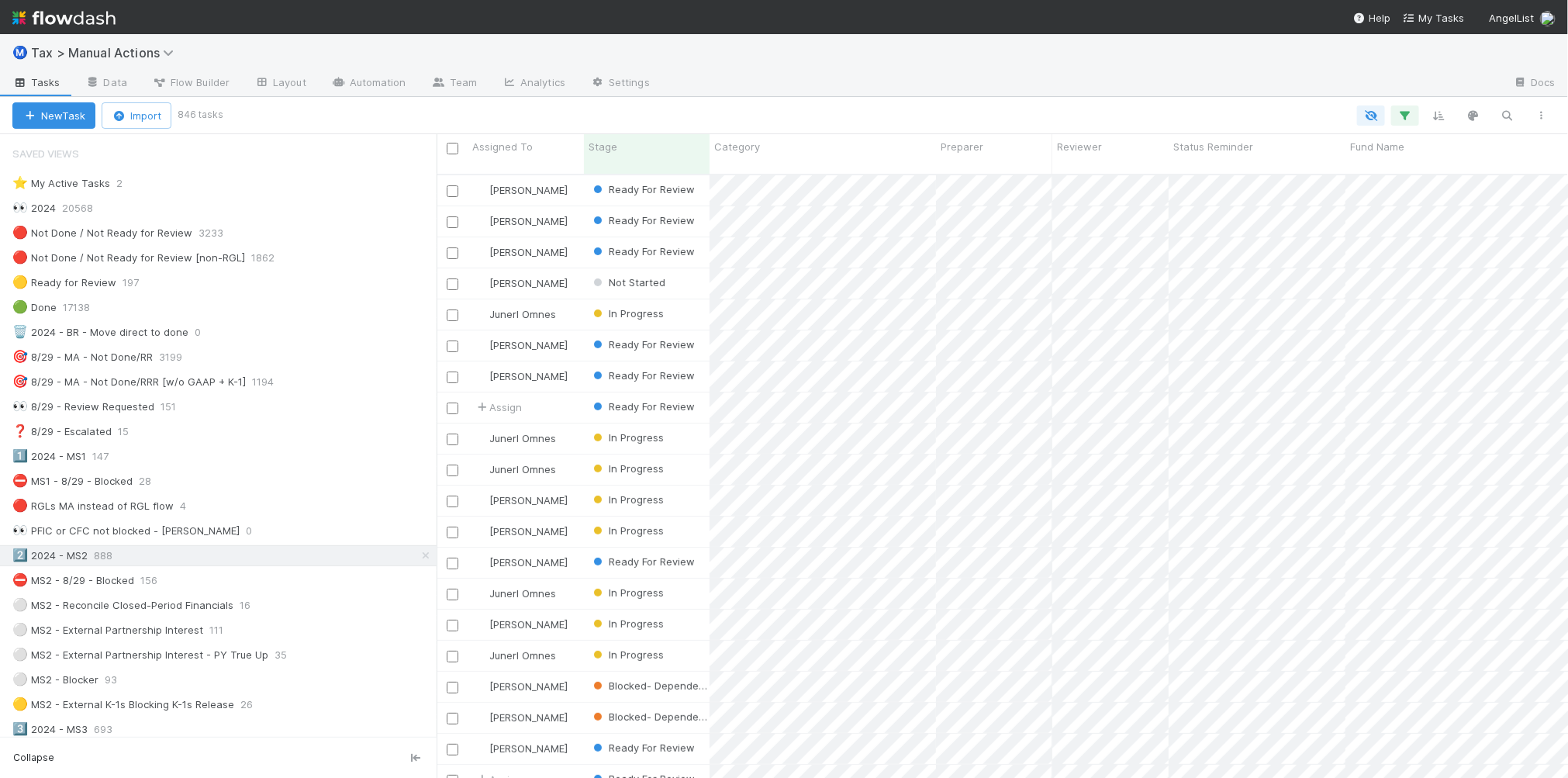
scroll to position [601, 1116]
click at [252, 536] on icon at bounding box center [260, 531] width 16 height 10
click at [262, 653] on span "Delete this view" at bounding box center [266, 655] width 78 height 13
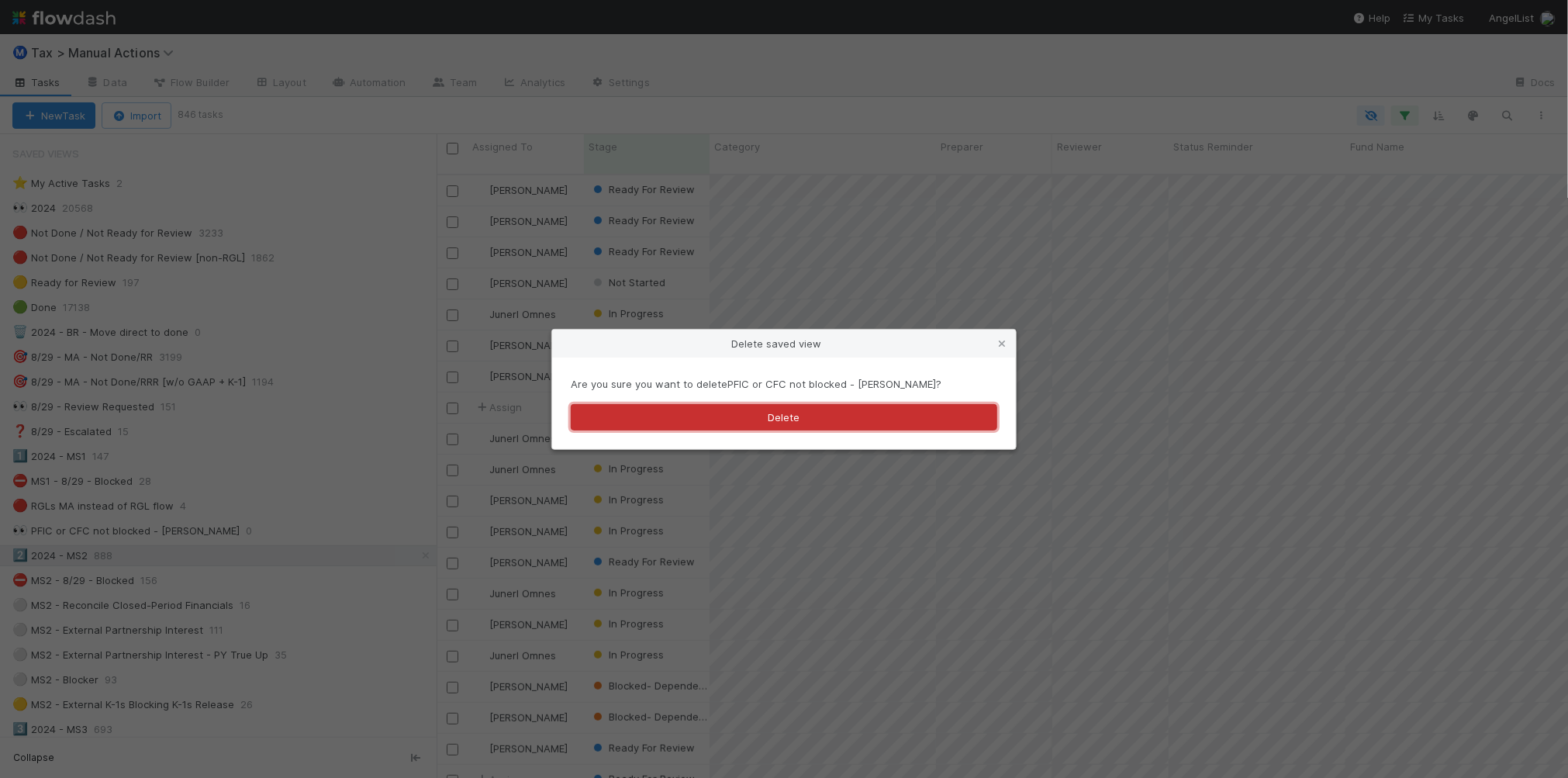
click at [687, 408] on button "Delete" at bounding box center [784, 417] width 426 height 26
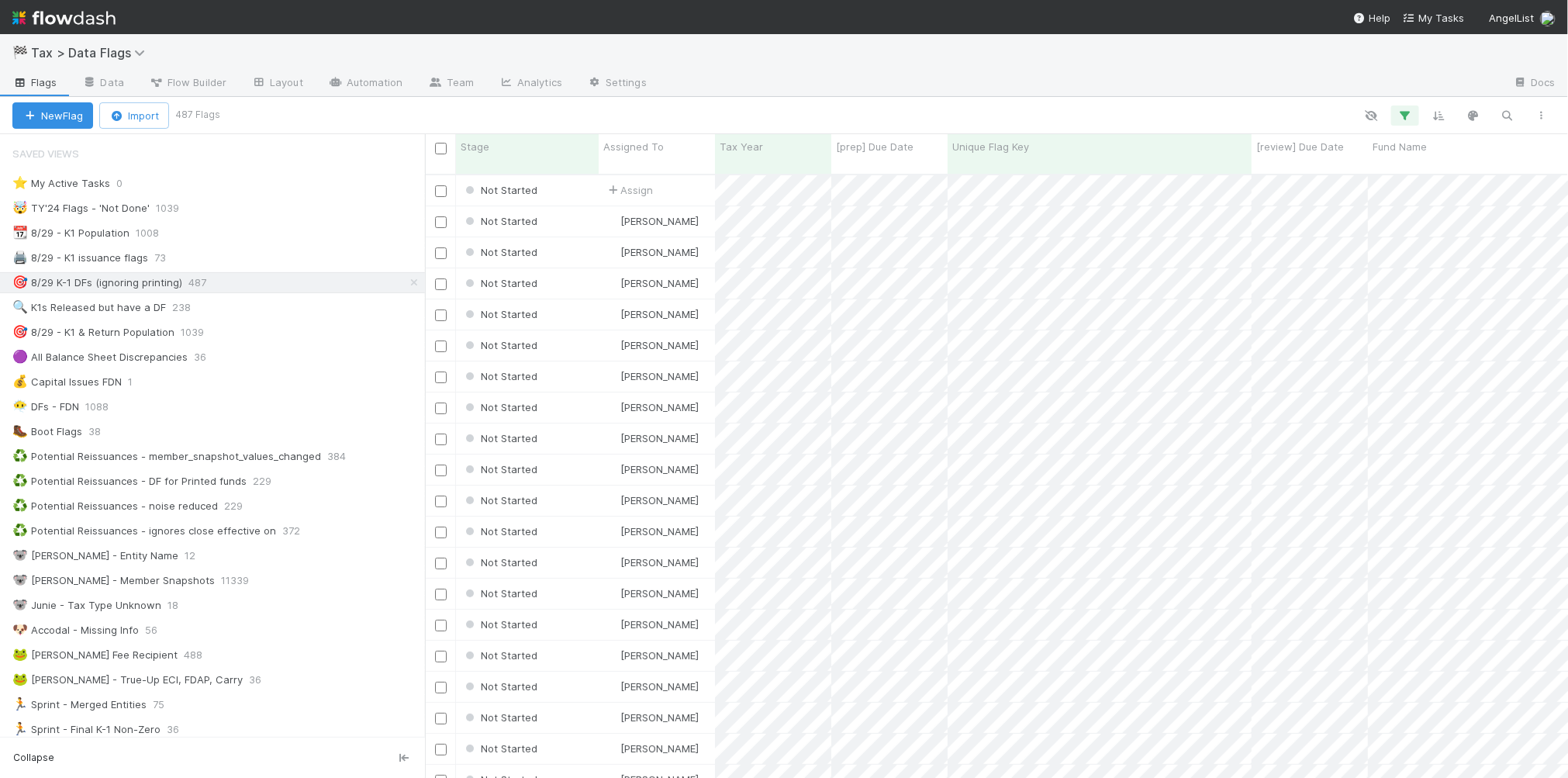
scroll to position [601, 1128]
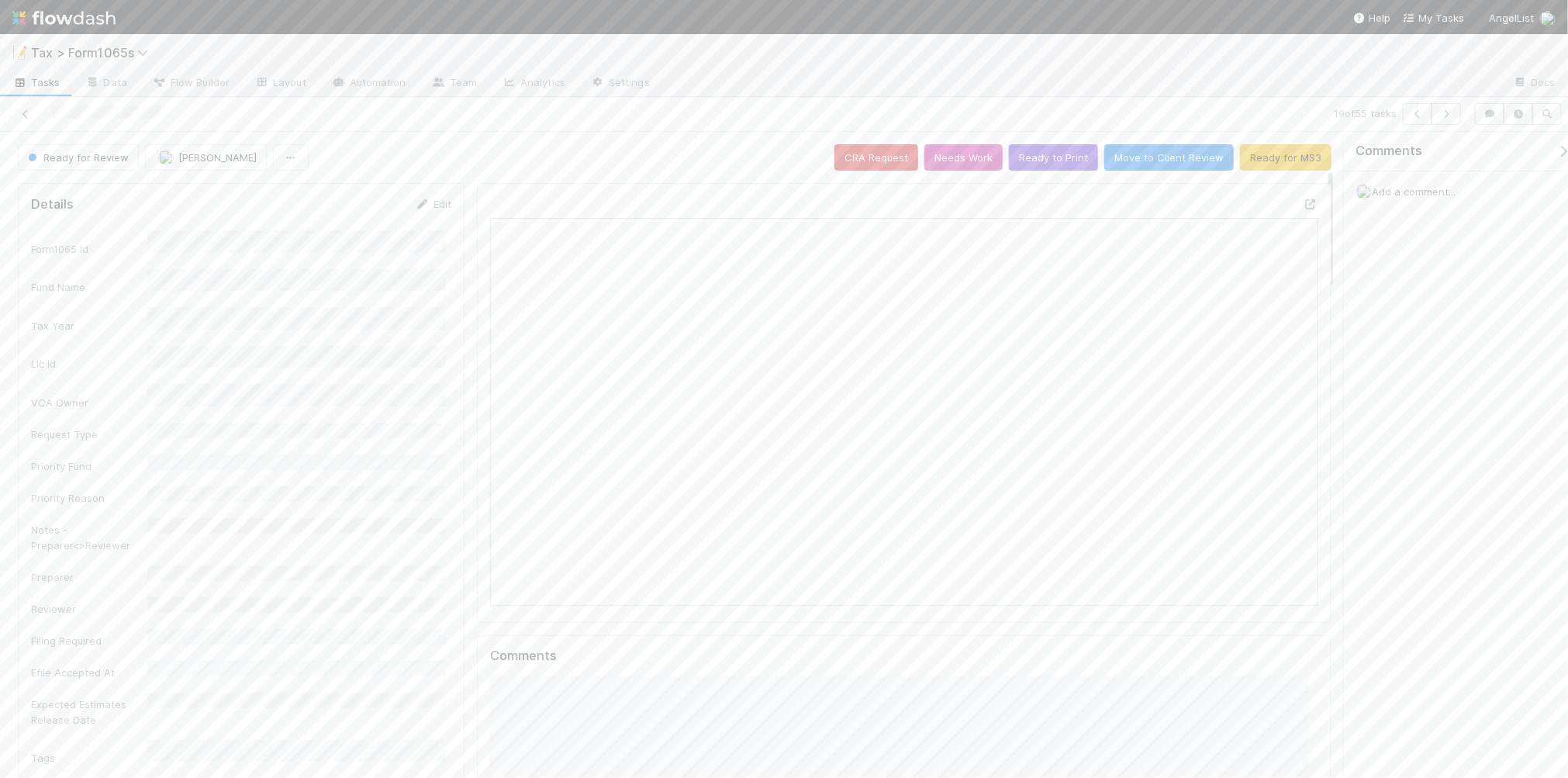
scroll to position [301, 803]
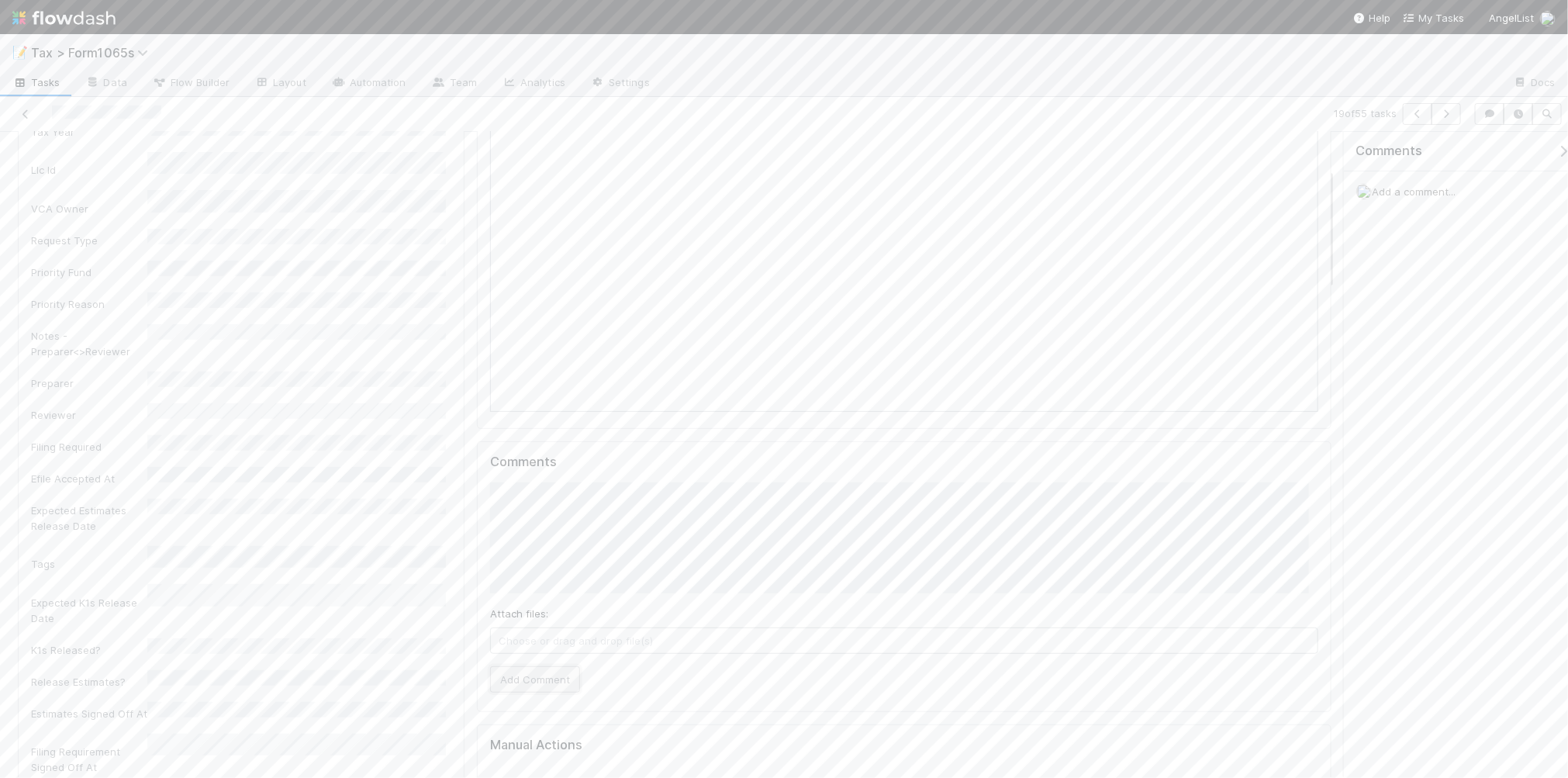
click at [504, 681] on button "Add Comment" at bounding box center [534, 679] width 90 height 26
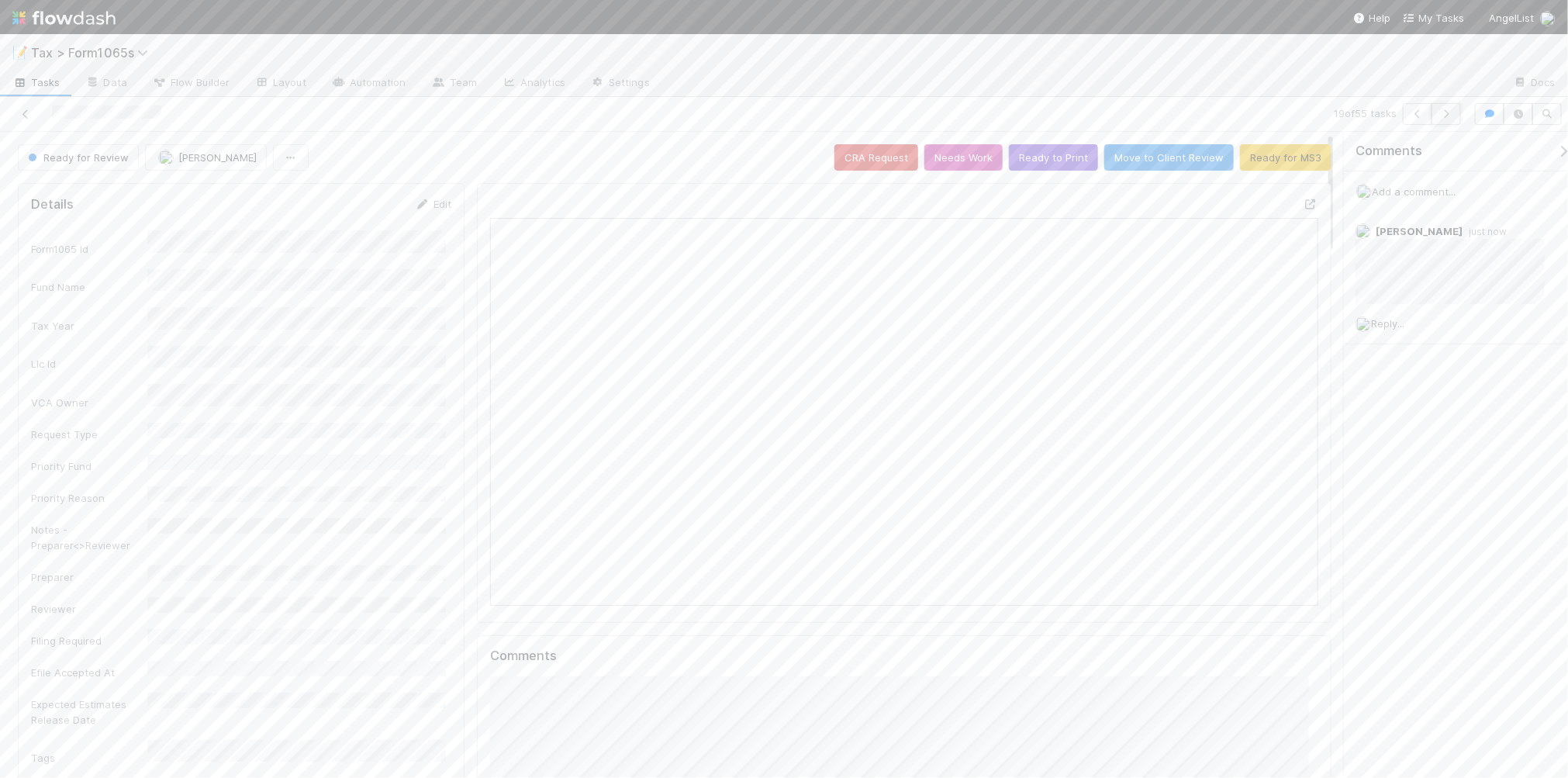
click at [1448, 114] on icon "button" at bounding box center [1446, 114] width 16 height 10
click at [429, 209] on link "Edit" at bounding box center [433, 204] width 36 height 13
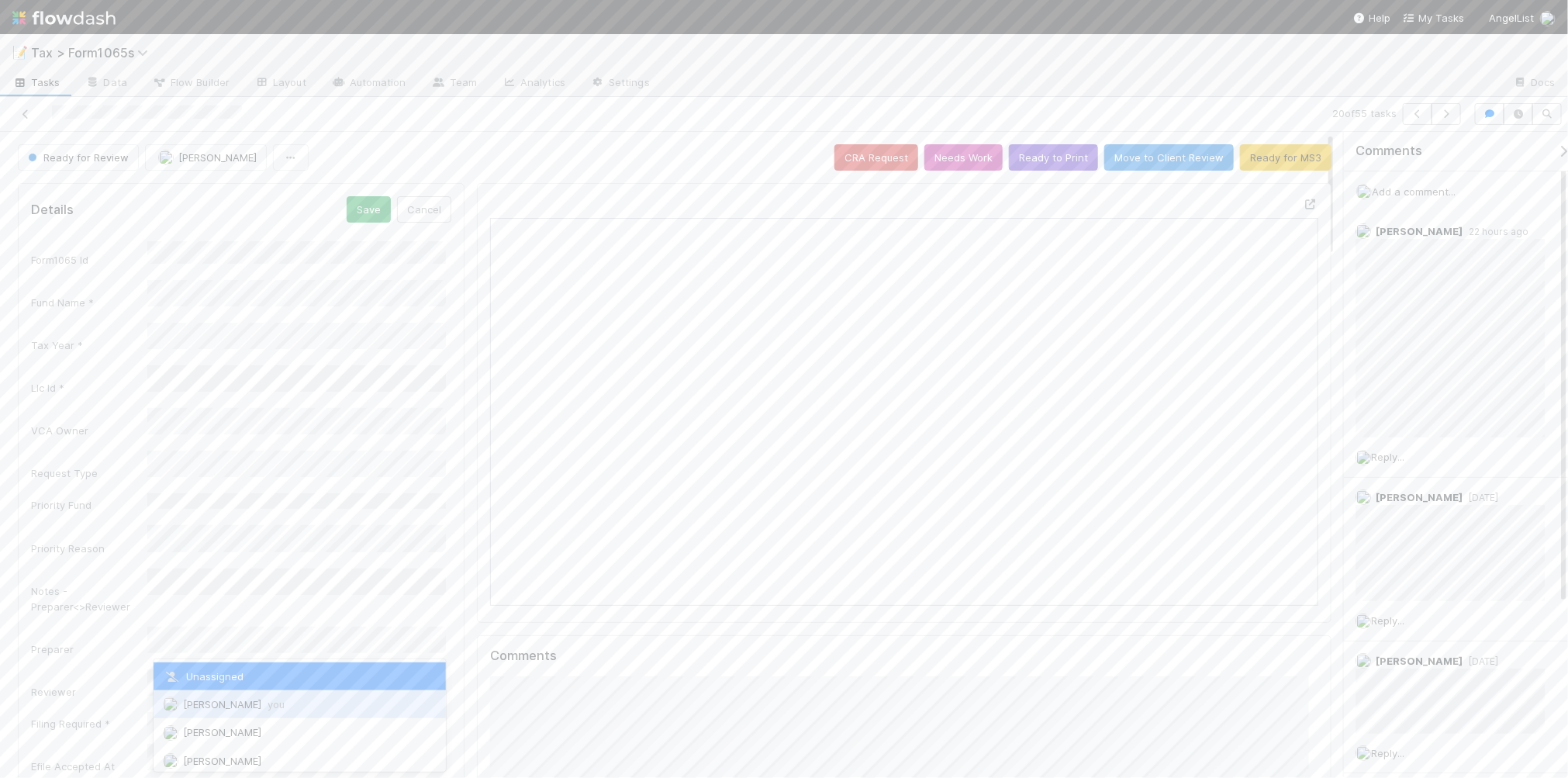
click at [304, 699] on div "[PERSON_NAME] you" at bounding box center [300, 704] width 293 height 28
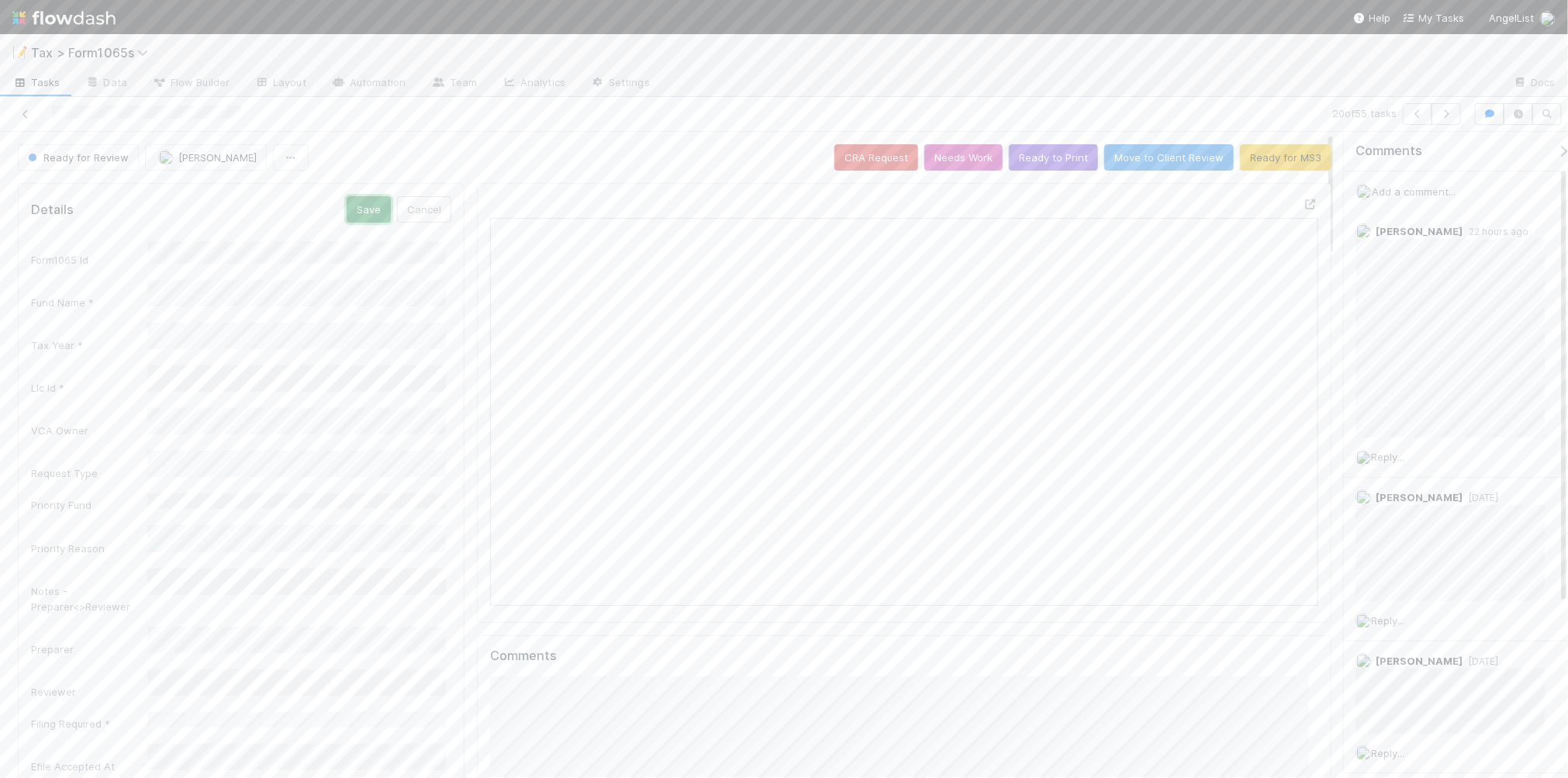
click at [355, 213] on button "Save" at bounding box center [369, 209] width 44 height 26
click at [1447, 113] on icon "button" at bounding box center [1446, 114] width 16 height 10
click at [1252, 160] on button "Ready for MS3" at bounding box center [1285, 157] width 91 height 26
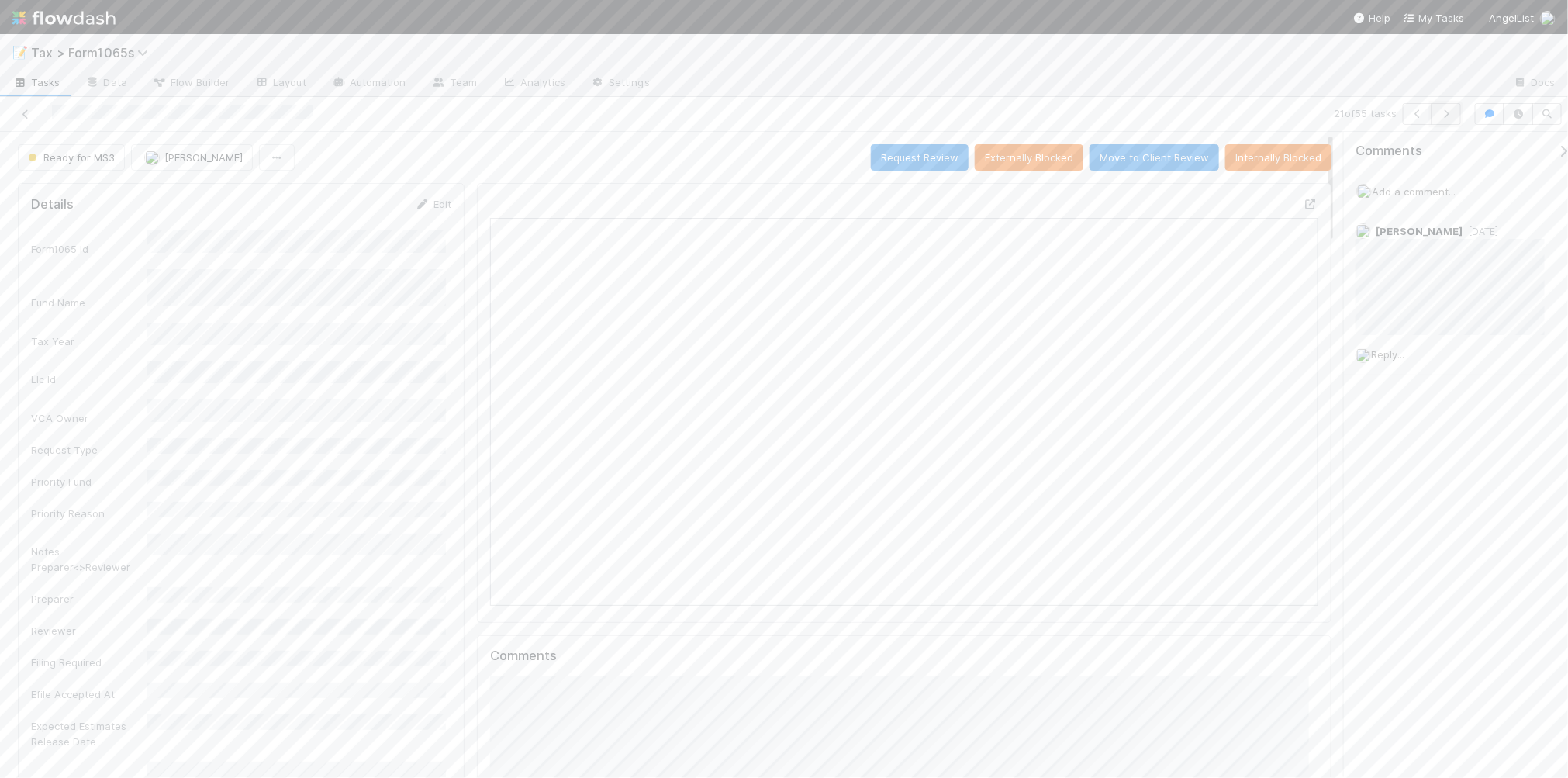
click at [1450, 114] on icon "button" at bounding box center [1446, 114] width 16 height 10
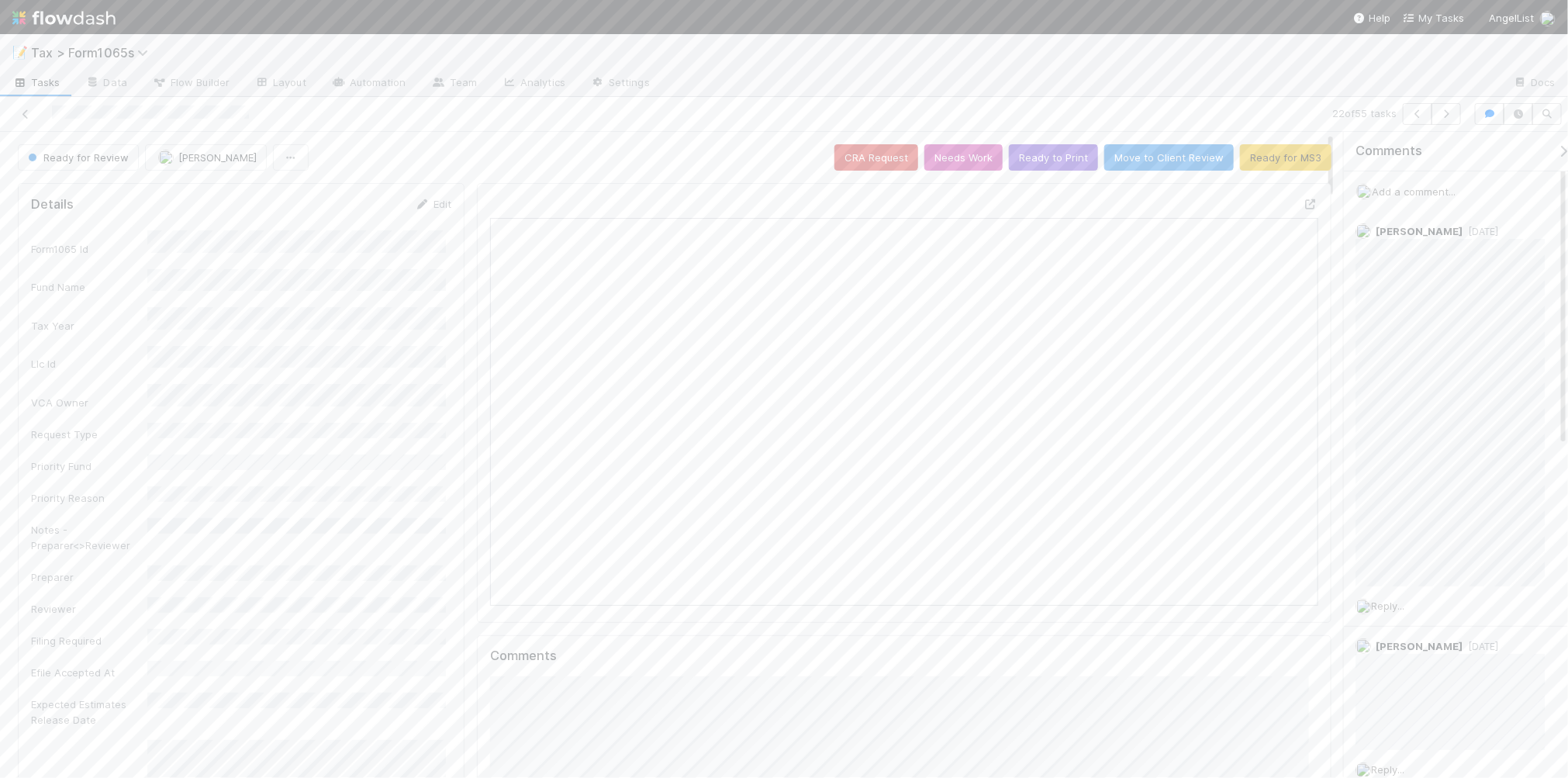
scroll to position [301, 400]
click at [433, 209] on link "Edit" at bounding box center [433, 204] width 36 height 13
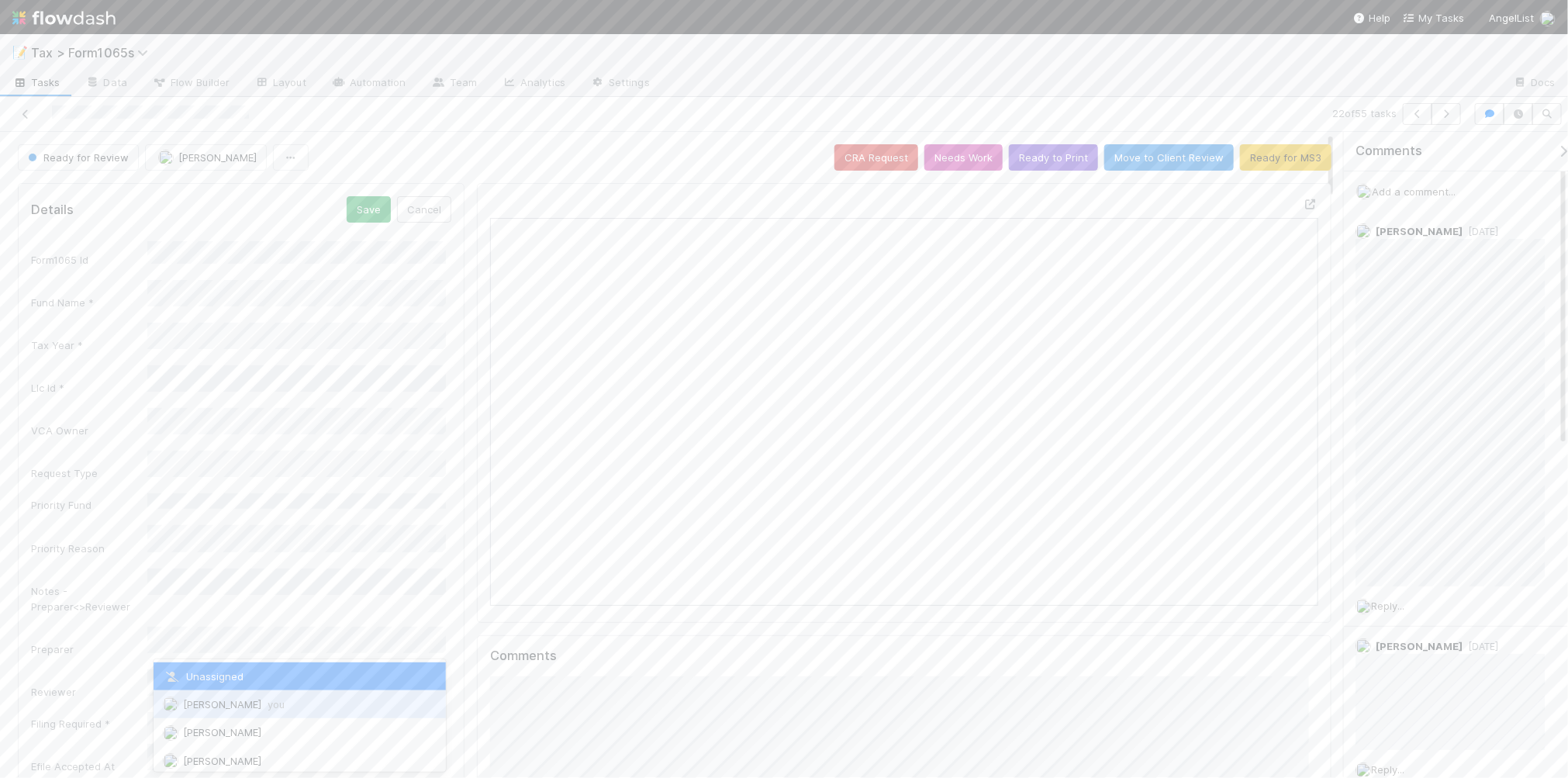
click at [289, 707] on div "[PERSON_NAME] you" at bounding box center [300, 704] width 293 height 28
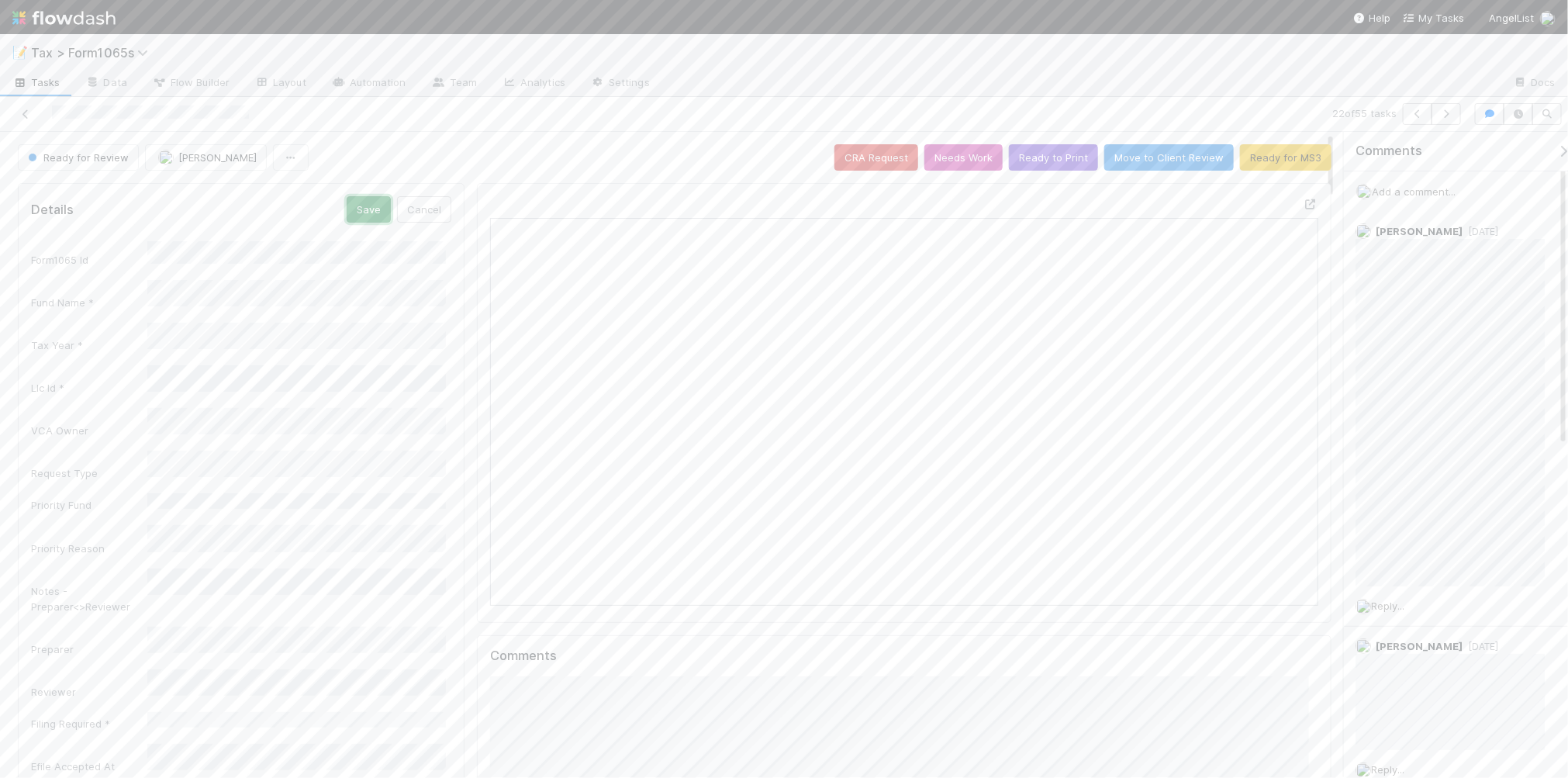
click at [363, 206] on button "Save" at bounding box center [369, 209] width 44 height 26
click at [1447, 114] on icon "button" at bounding box center [1446, 114] width 16 height 10
click at [442, 202] on link "Edit" at bounding box center [433, 204] width 36 height 13
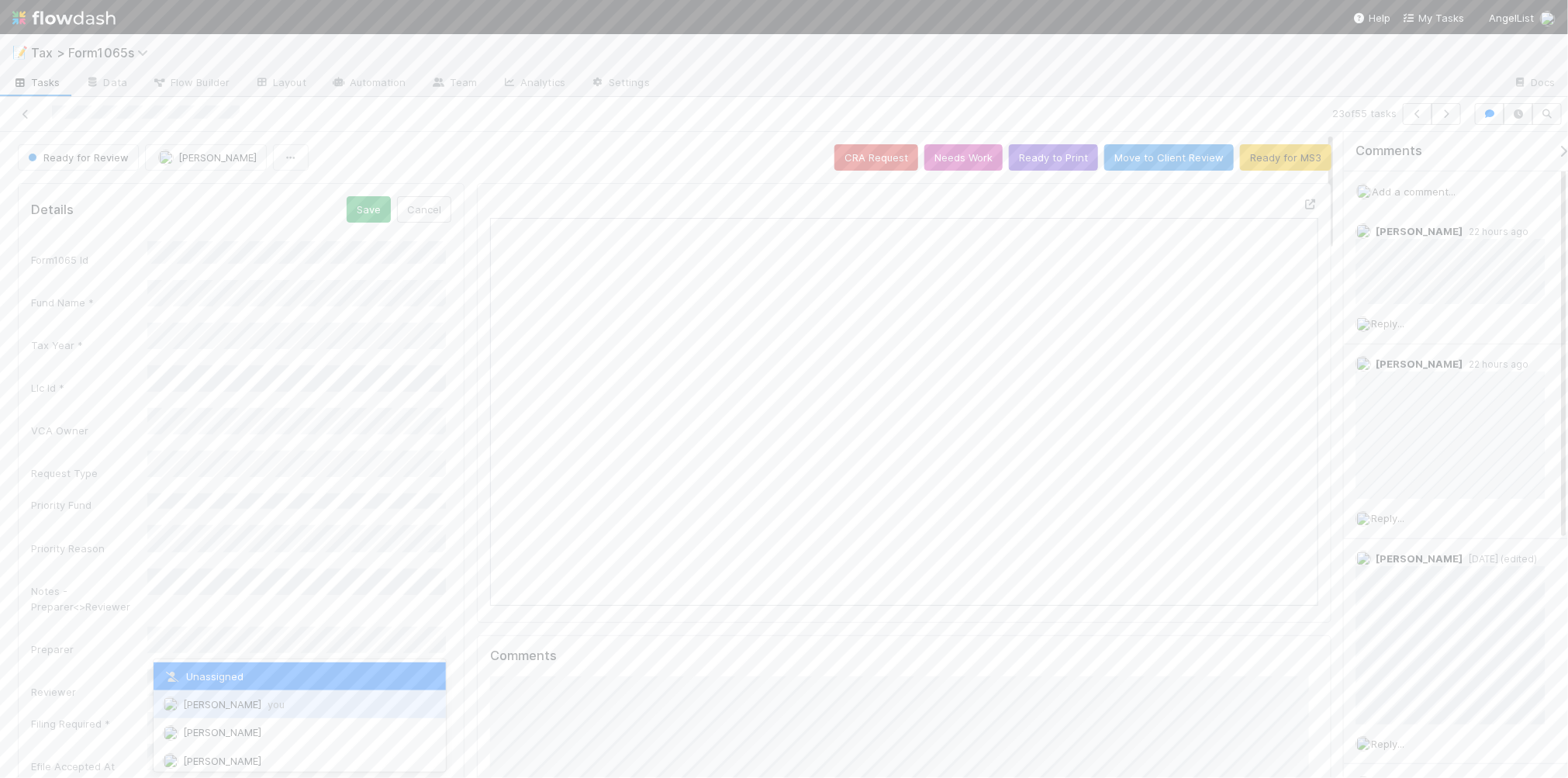
click at [291, 708] on div "[PERSON_NAME] you" at bounding box center [300, 704] width 293 height 28
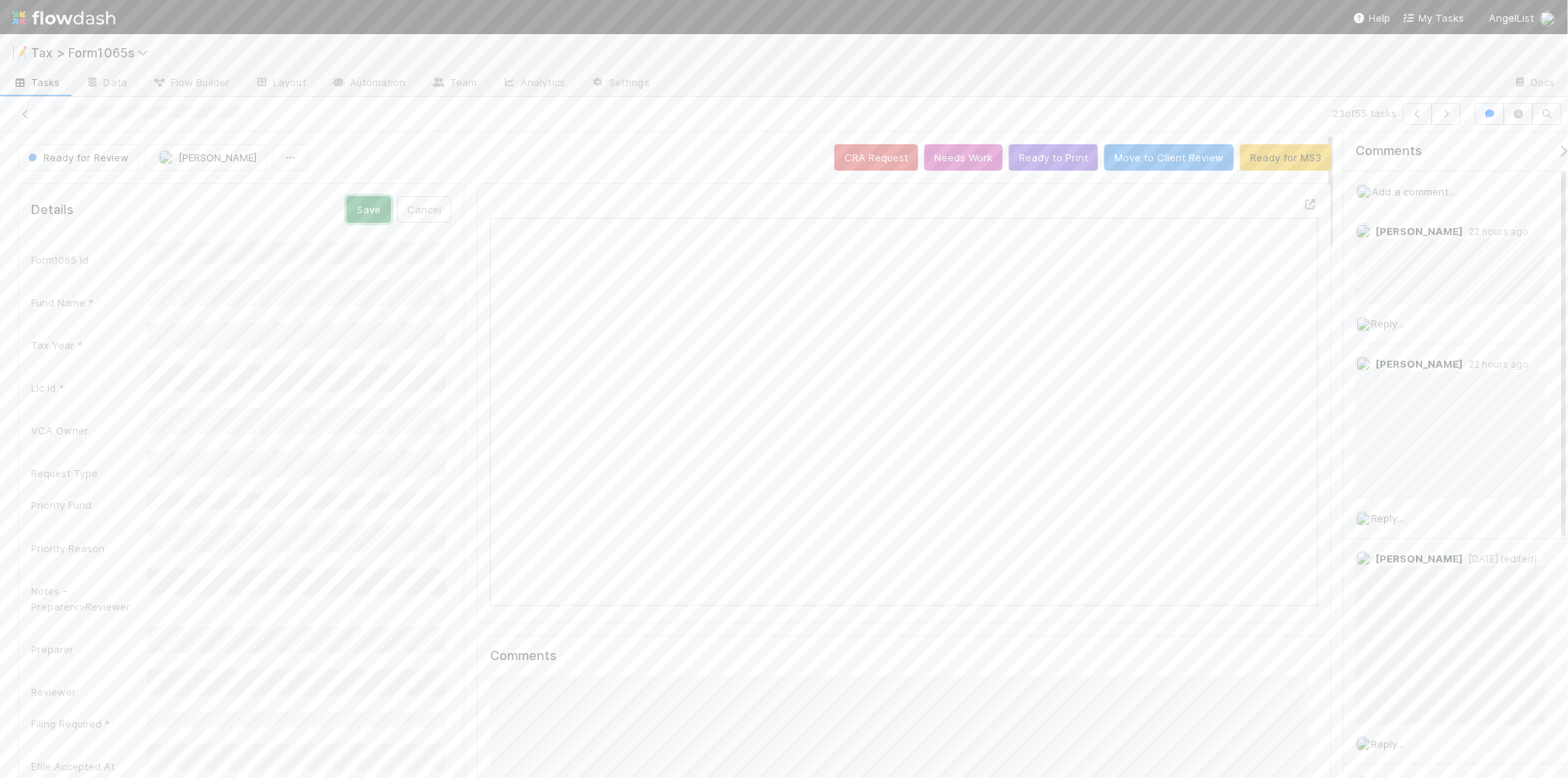
click at [361, 205] on button "Save" at bounding box center [369, 209] width 44 height 26
click at [1442, 113] on icon "button" at bounding box center [1446, 114] width 16 height 10
click at [19, 113] on icon at bounding box center [25, 114] width 16 height 10
